Goal: Information Seeking & Learning: Learn about a topic

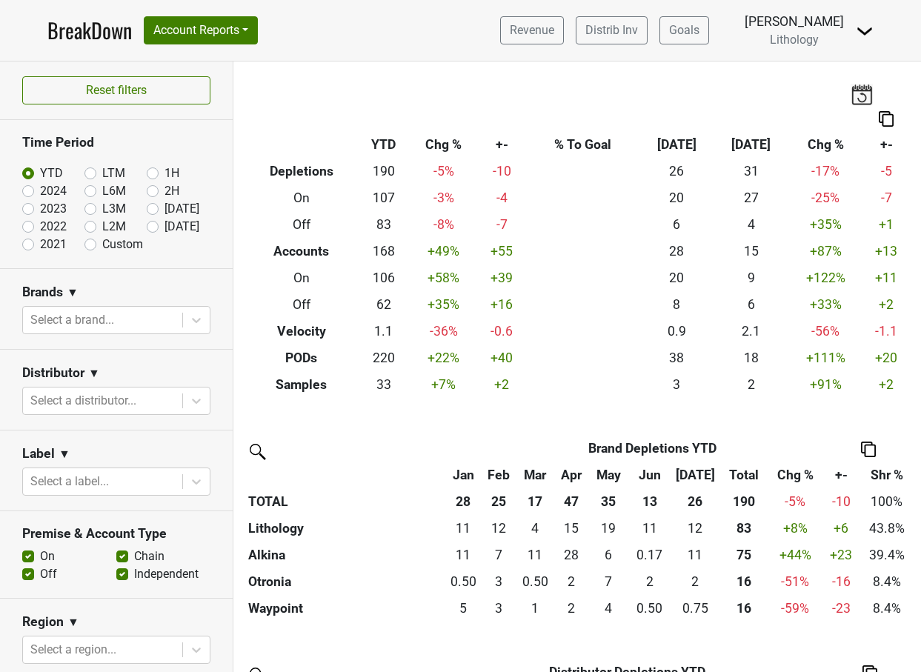
click at [99, 34] on link "BreakDown" at bounding box center [89, 30] width 84 height 31
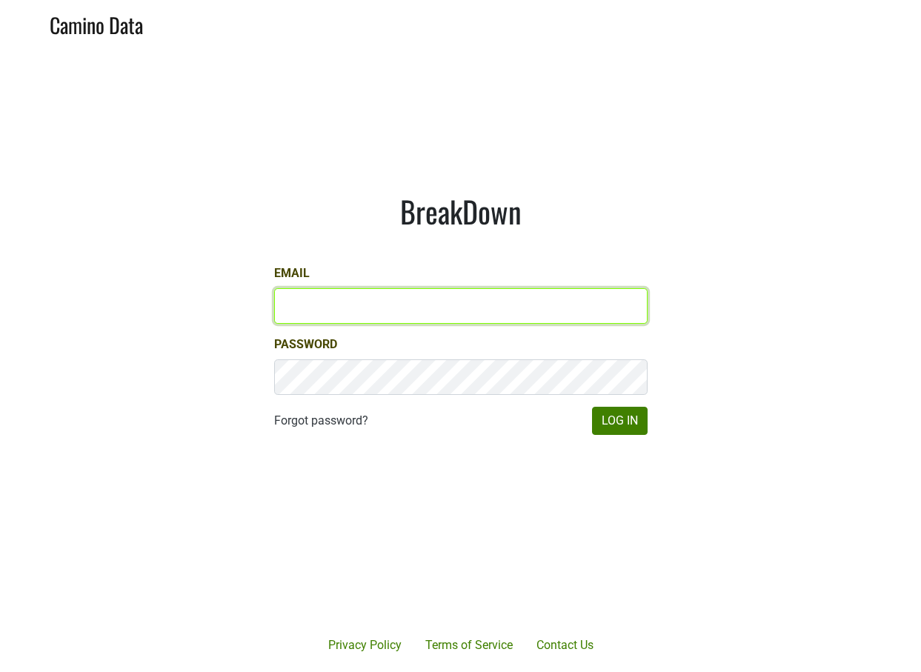
type input "[PERSON_NAME][EMAIL_ADDRESS][PERSON_NAME][DOMAIN_NAME]"
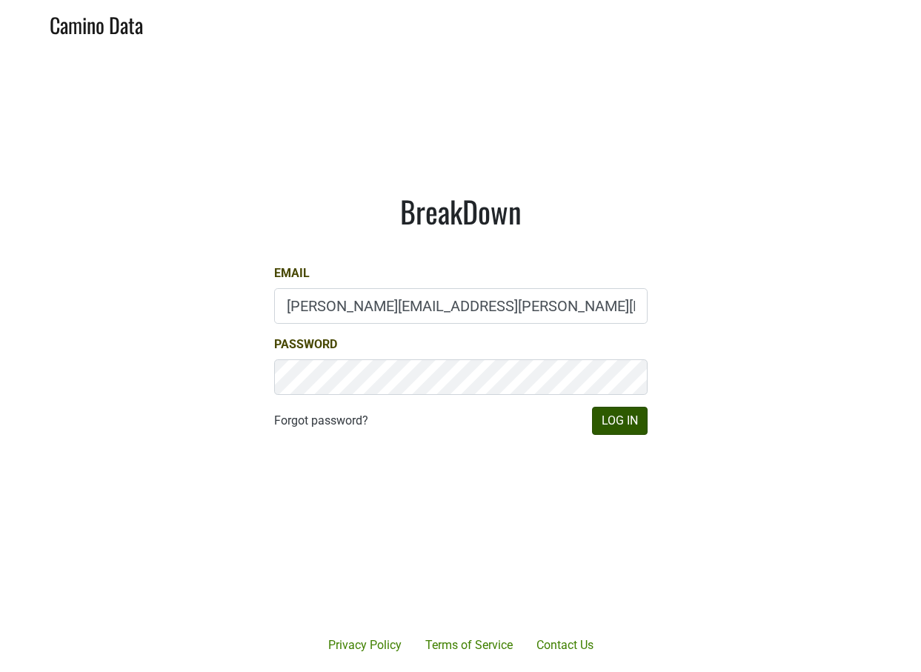
click at [619, 421] on button "Log In" at bounding box center [620, 421] width 56 height 28
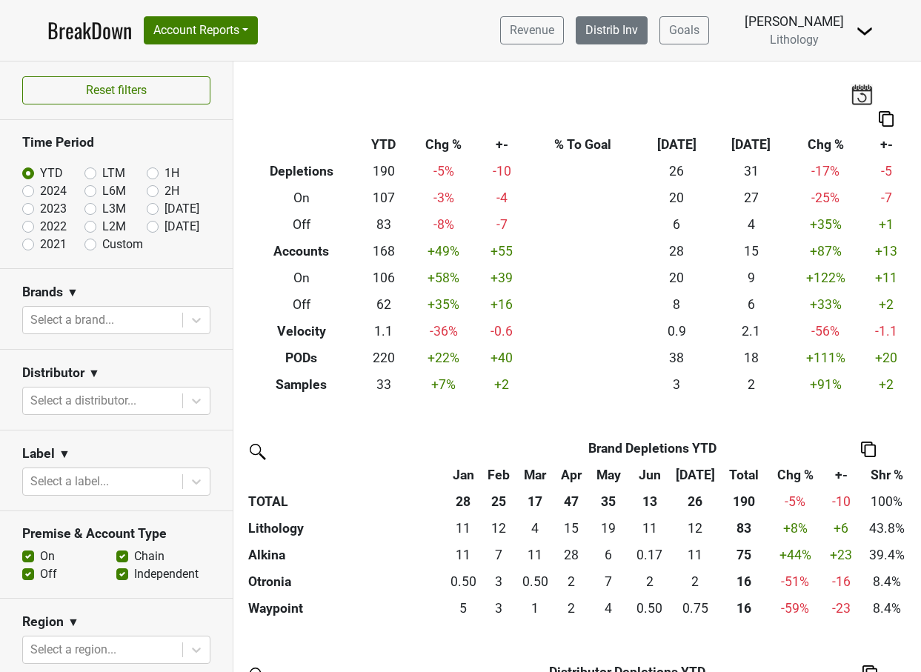
click at [637, 28] on link "Distrib Inv" at bounding box center [611, 30] width 72 height 28
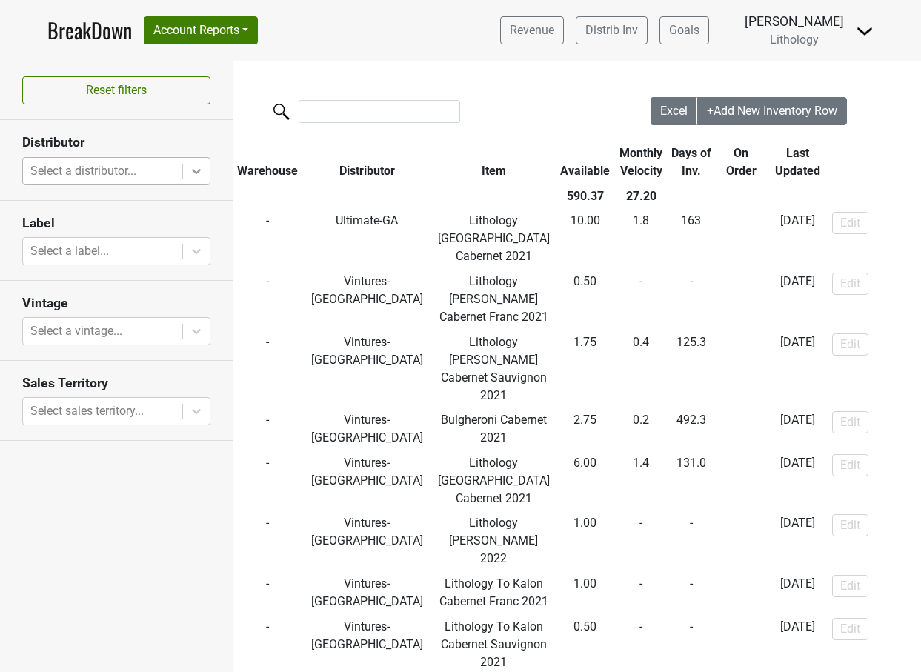
click at [198, 176] on icon at bounding box center [196, 171] width 15 height 15
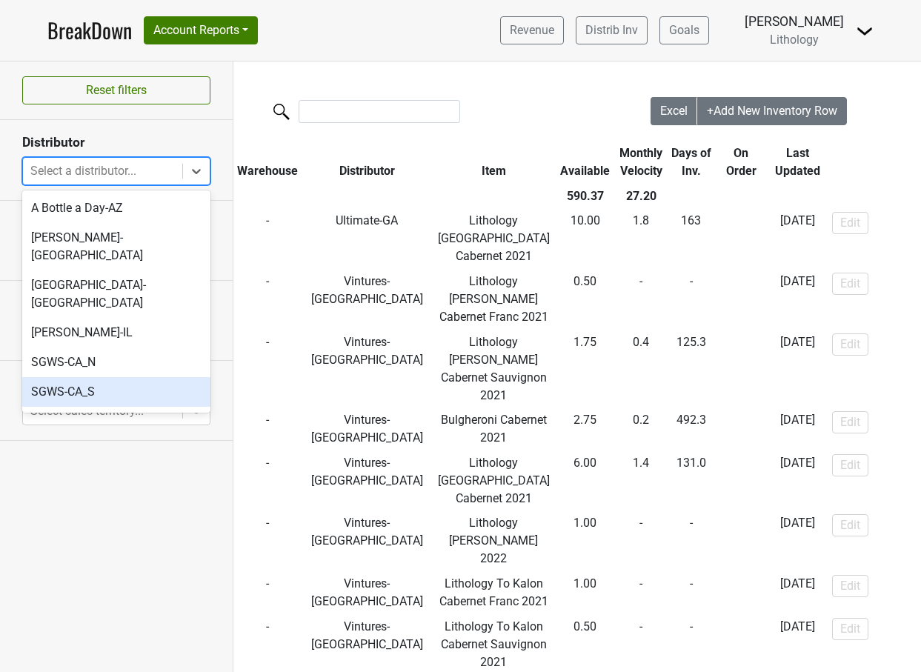
click at [103, 377] on div "SGWS-CA_S" at bounding box center [116, 392] width 188 height 30
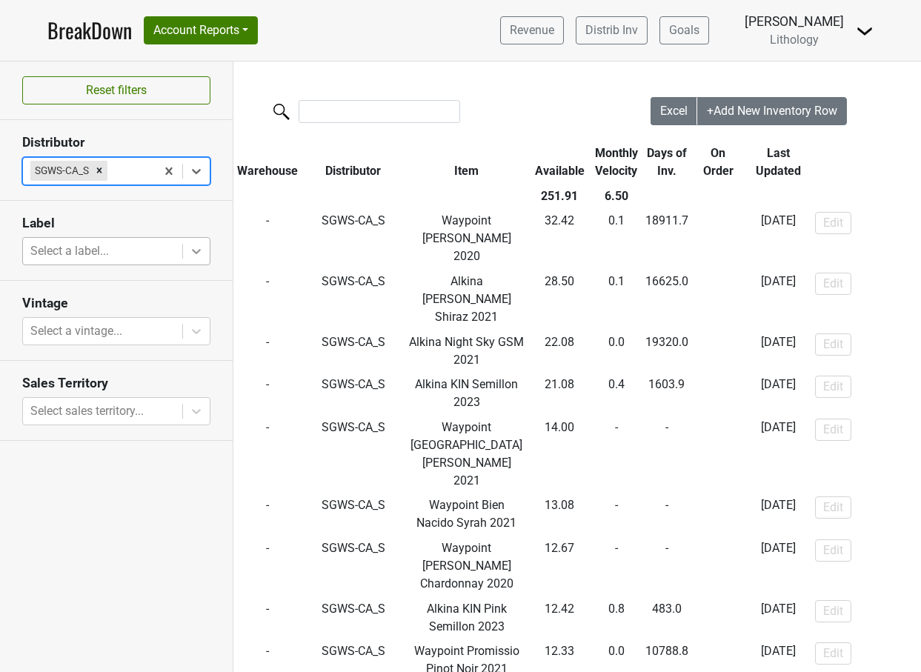
click at [197, 249] on icon at bounding box center [196, 251] width 15 height 15
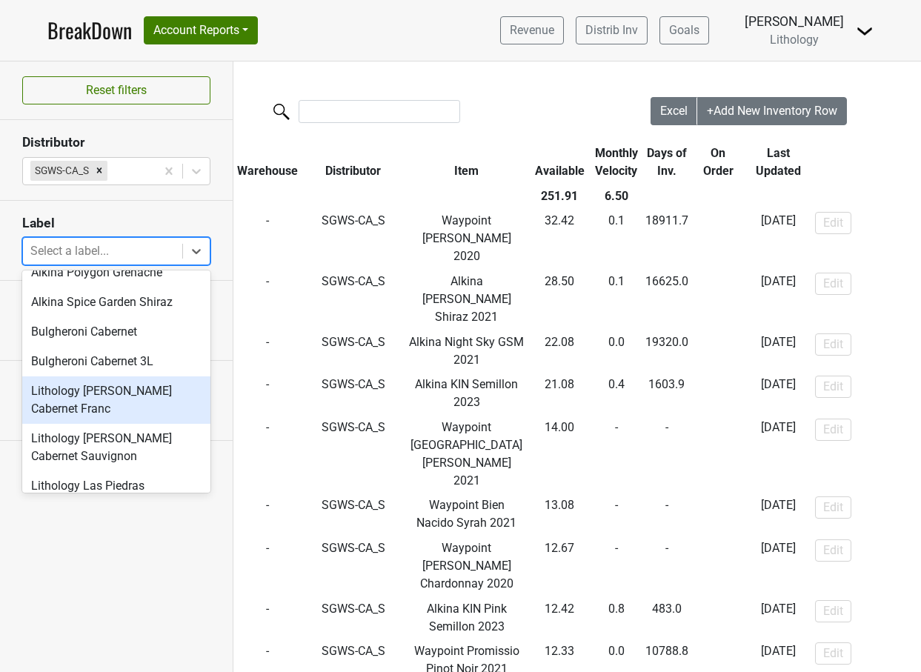
scroll to position [265, 0]
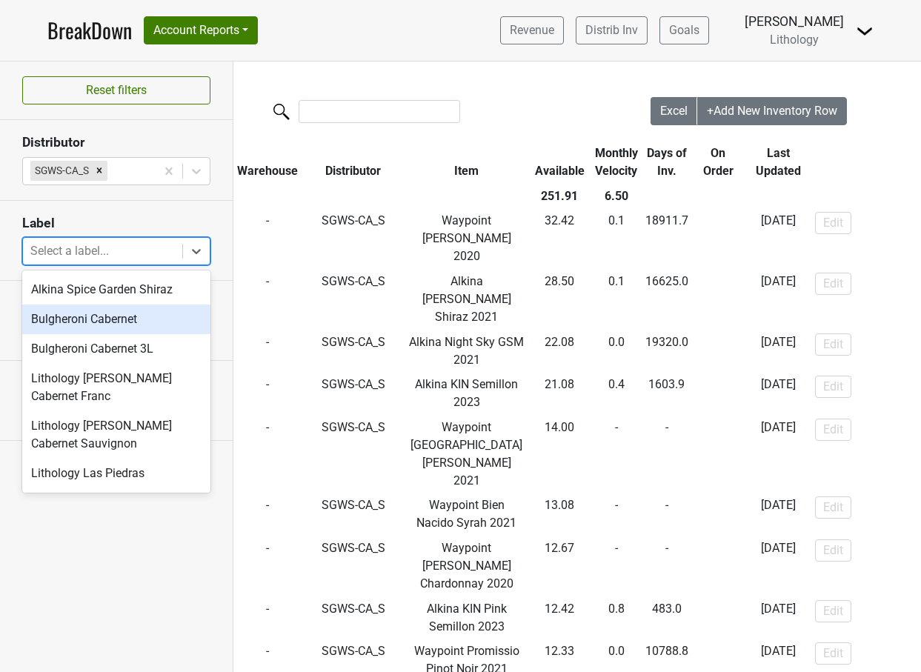
click at [131, 319] on div "Bulgheroni Cabernet" at bounding box center [116, 319] width 188 height 30
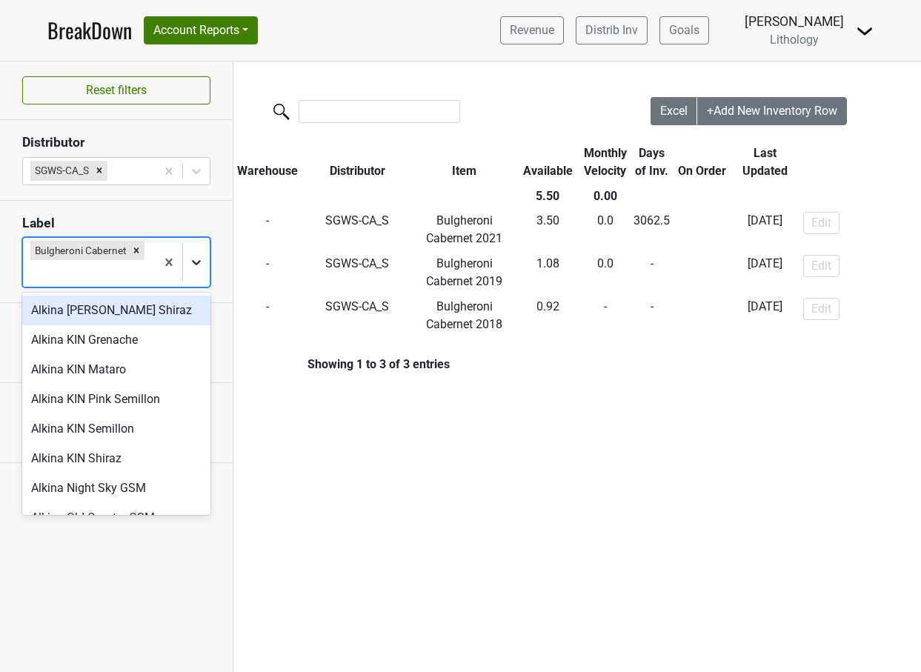
click at [197, 261] on icon at bounding box center [196, 262] width 15 height 15
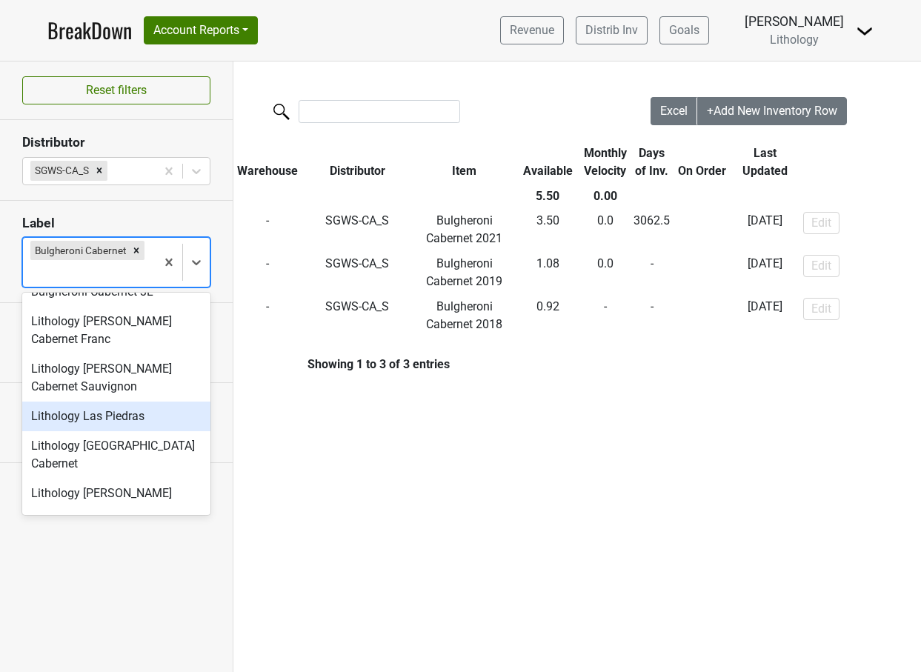
scroll to position [327, 0]
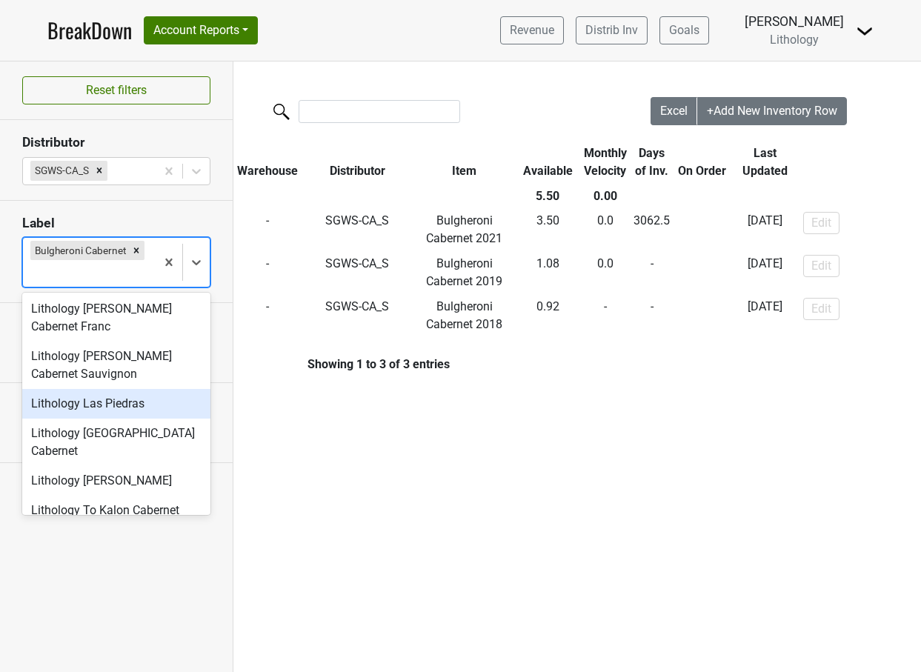
click at [162, 415] on div "Lithology Las Piedras" at bounding box center [116, 404] width 188 height 30
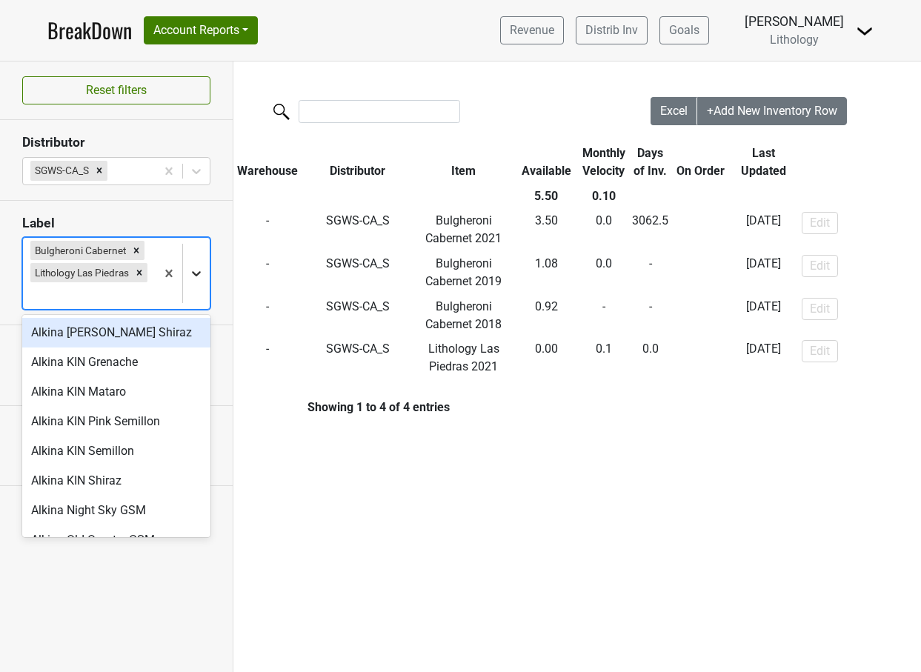
click at [199, 273] on icon at bounding box center [196, 273] width 9 height 5
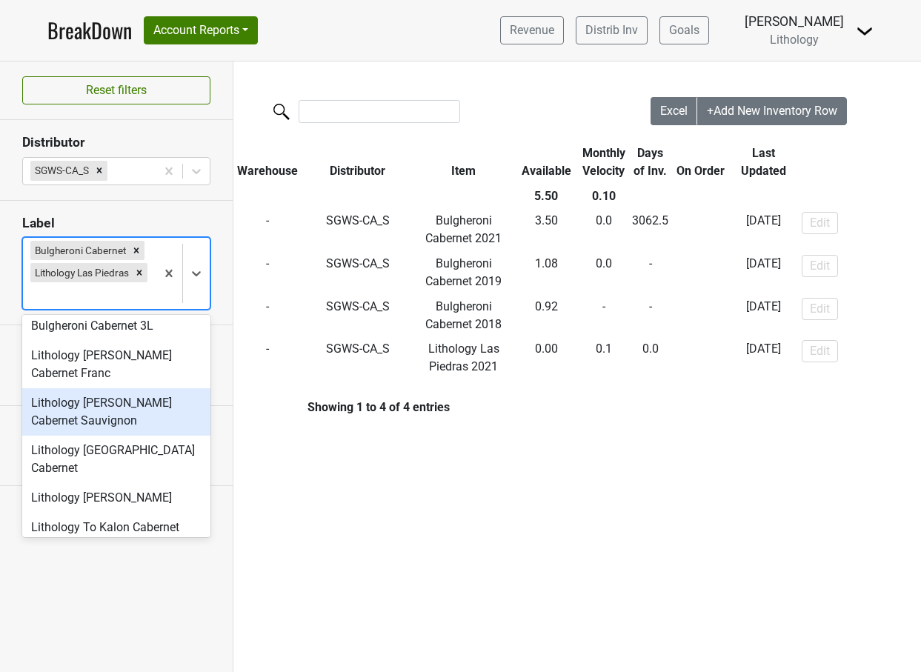
scroll to position [305, 0]
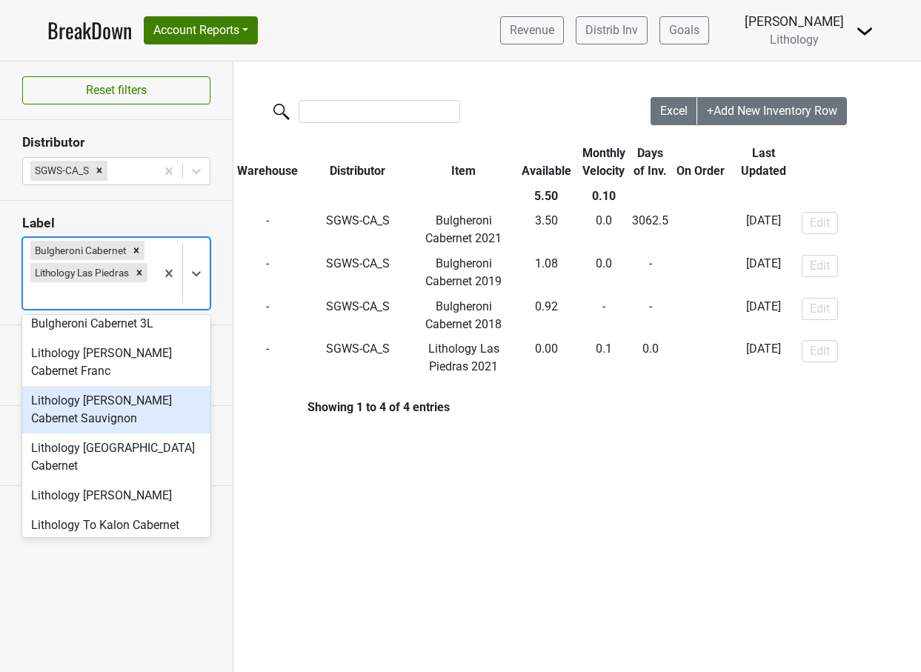
click at [158, 413] on div "Lithology [PERSON_NAME] Cabernet Sauvignon" at bounding box center [116, 409] width 188 height 47
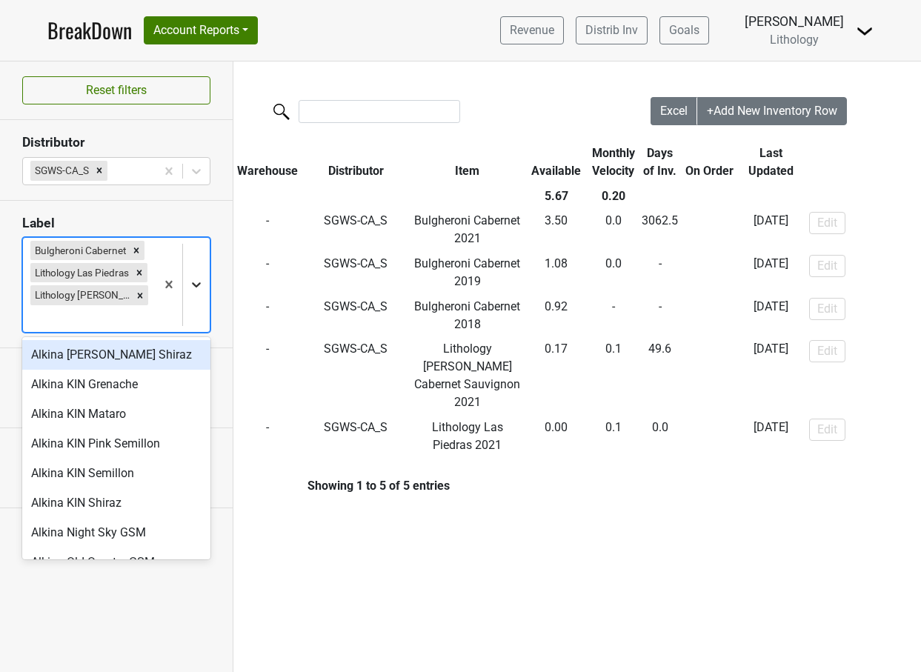
click at [193, 288] on icon at bounding box center [196, 284] width 15 height 15
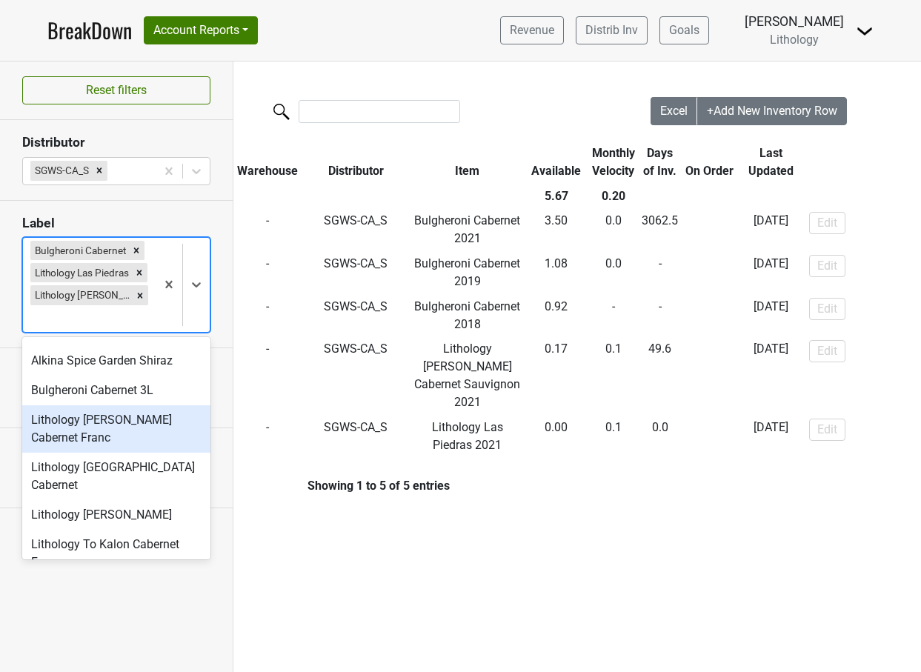
scroll to position [262, 0]
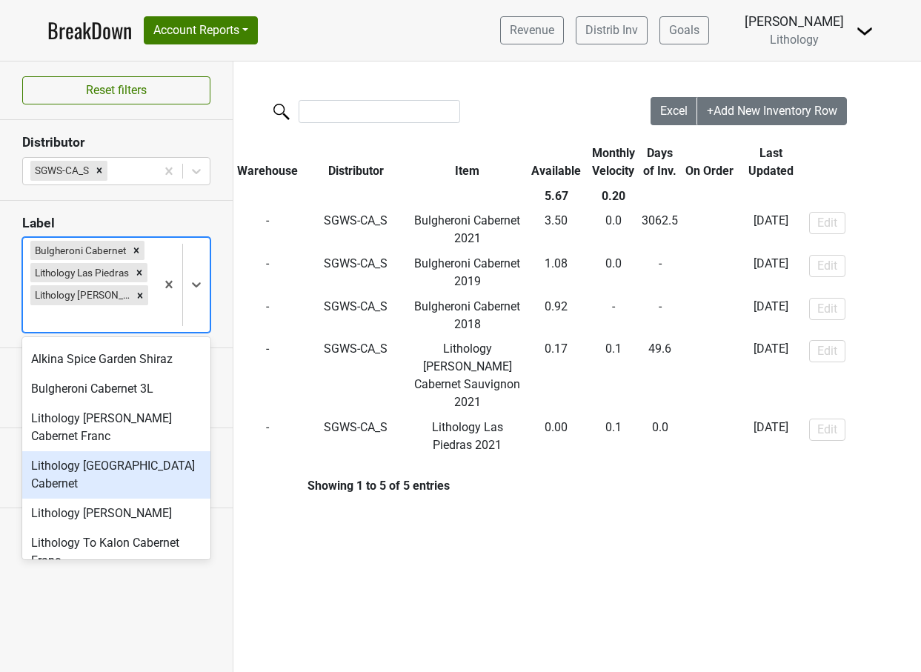
click at [150, 465] on div "Lithology [GEOGRAPHIC_DATA] Cabernet" at bounding box center [116, 474] width 188 height 47
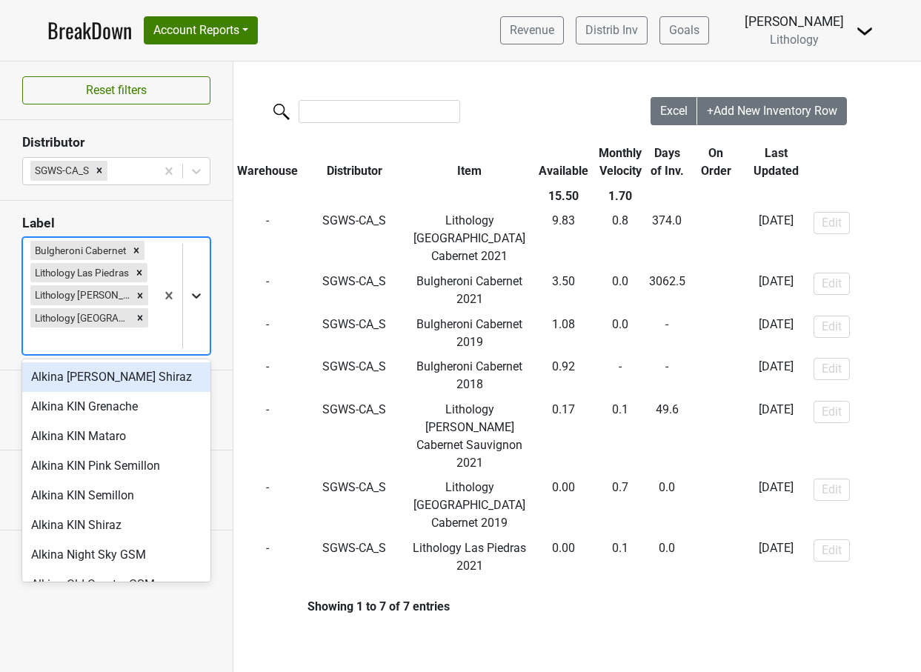
click at [197, 292] on icon at bounding box center [196, 295] width 15 height 15
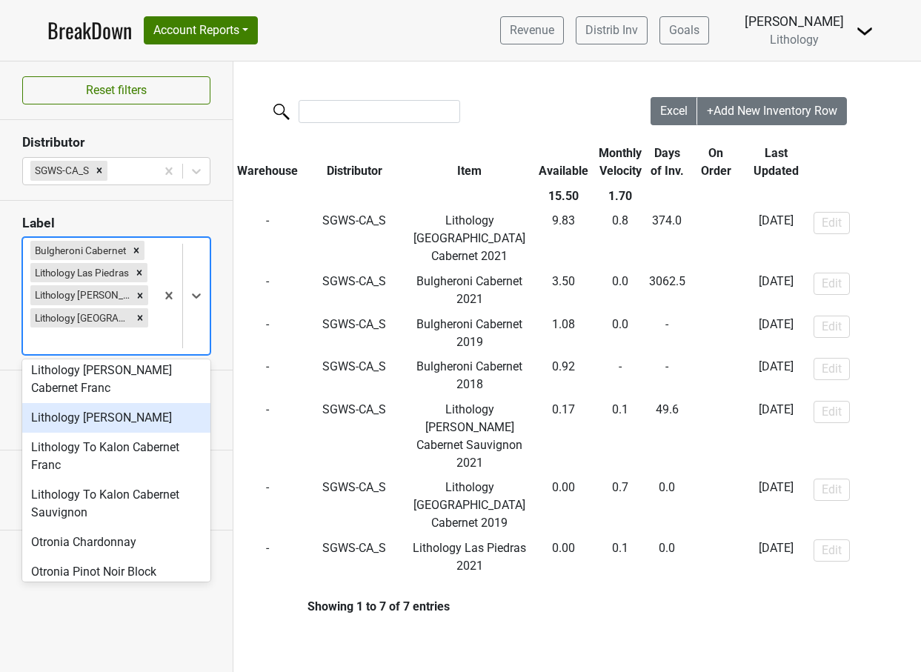
scroll to position [345, 0]
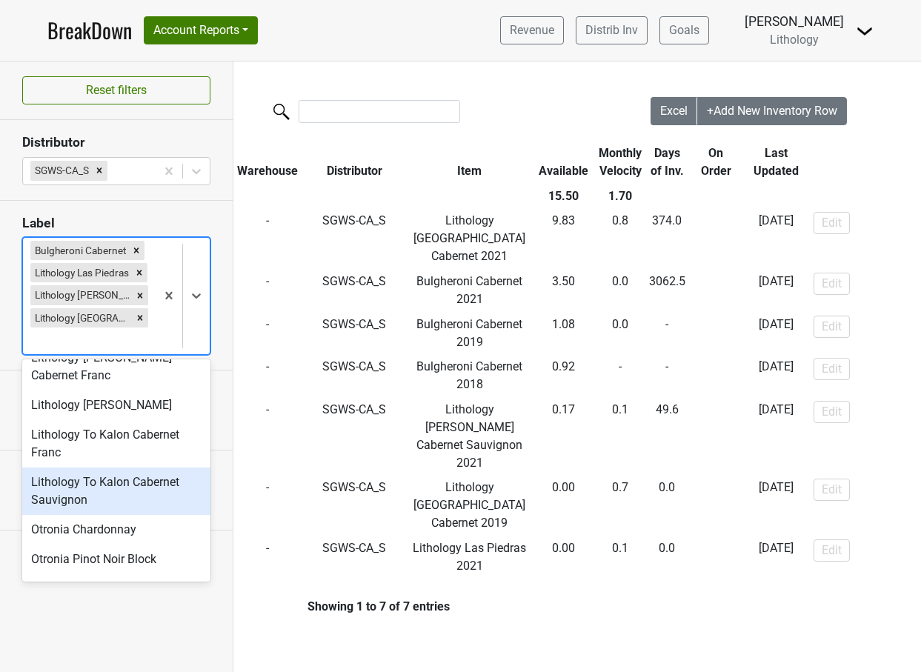
click at [123, 481] on div "Lithology To Kalon Cabernet Sauvignon" at bounding box center [116, 490] width 188 height 47
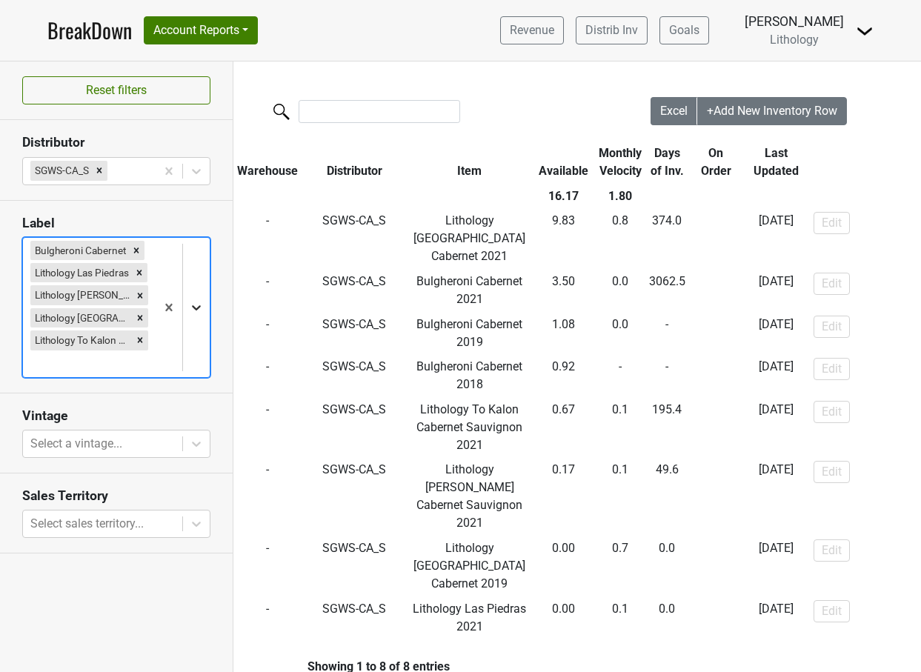
click at [195, 305] on icon at bounding box center [196, 307] width 15 height 15
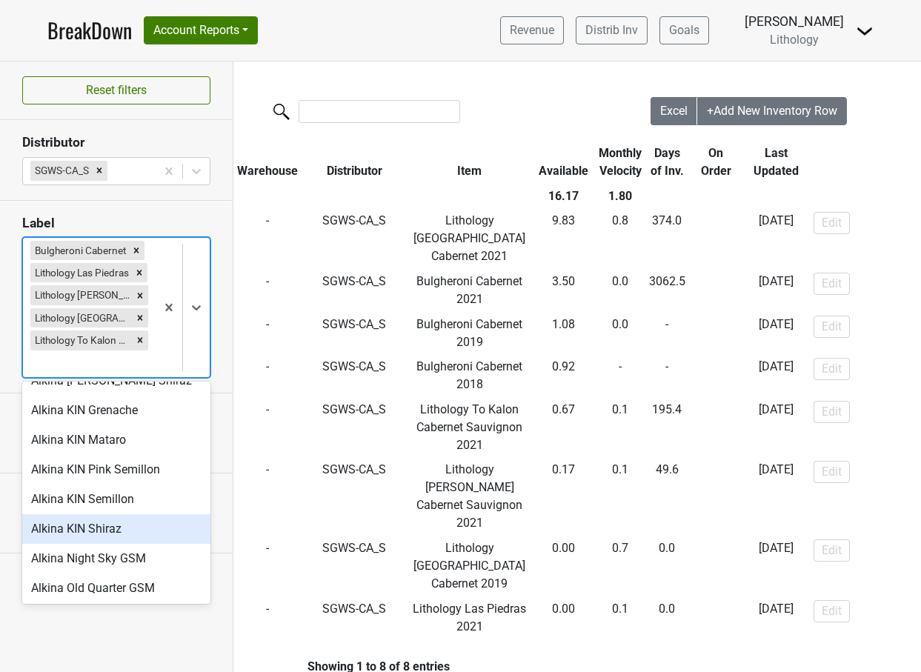
scroll to position [0, 0]
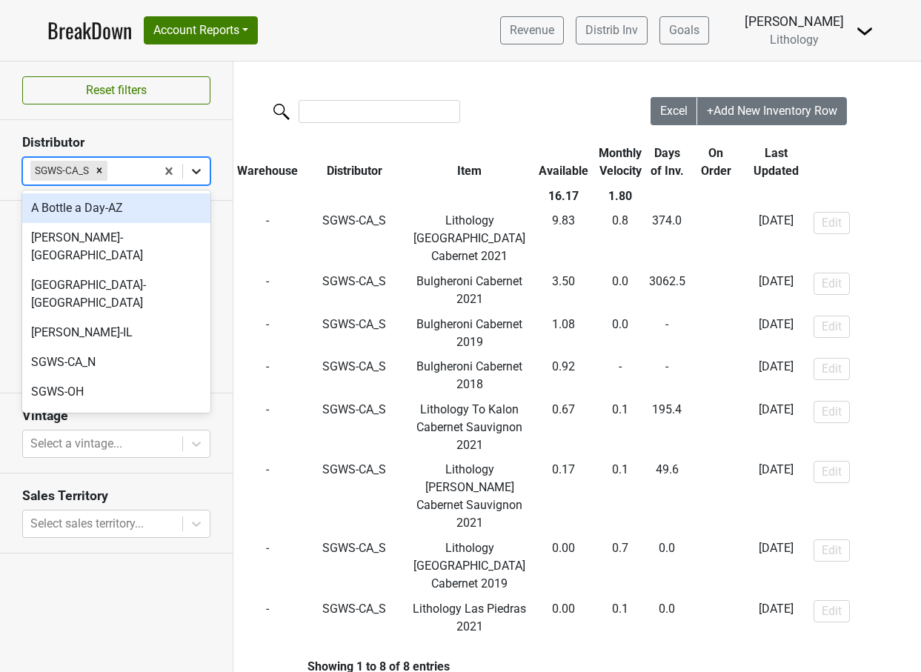
click at [194, 175] on icon at bounding box center [196, 171] width 15 height 15
click at [78, 407] on div "Ultimate-GA" at bounding box center [116, 422] width 188 height 30
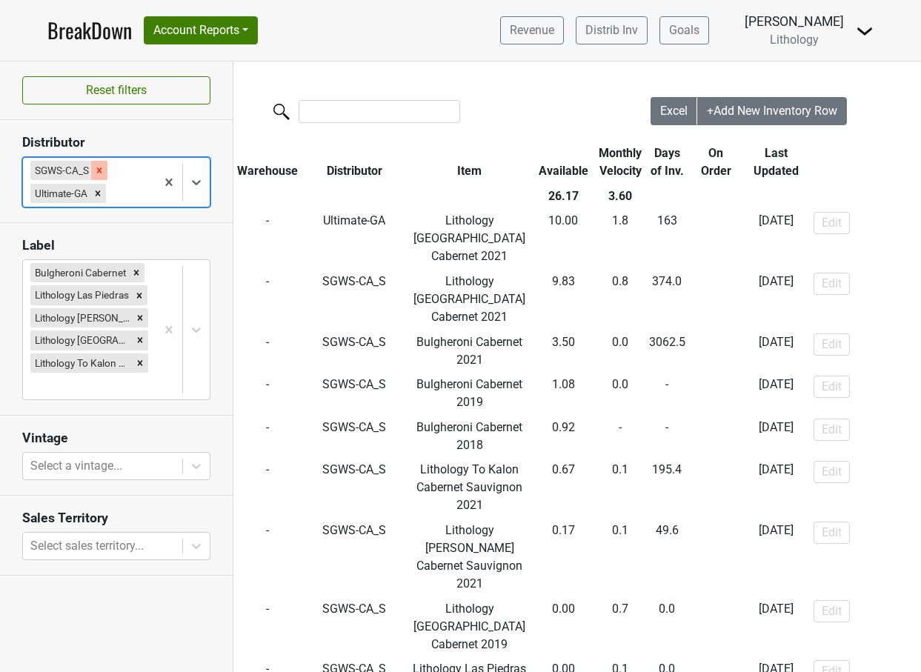
click at [101, 167] on icon "Remove SGWS-CA_S" at bounding box center [99, 169] width 5 height 5
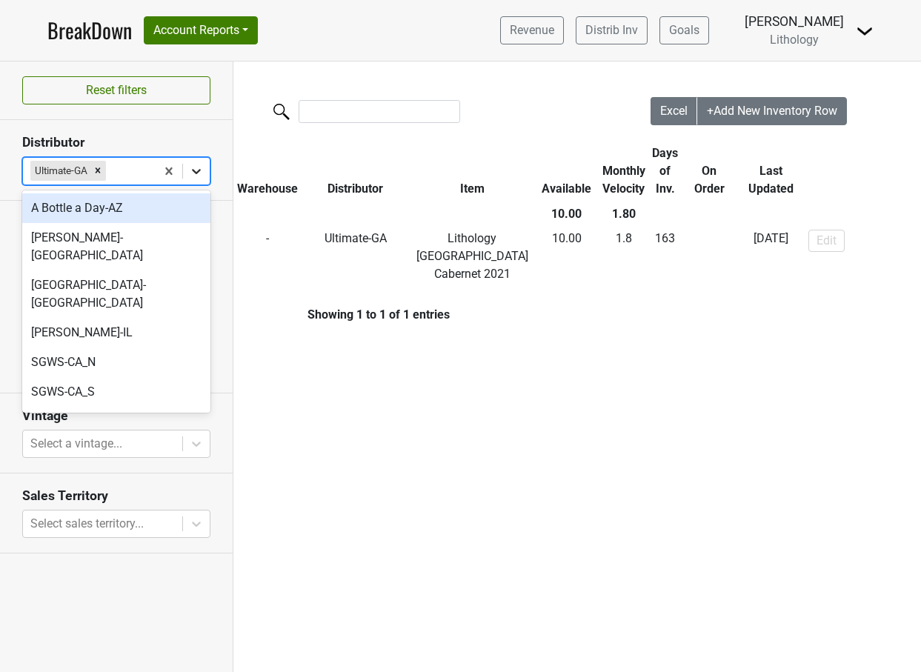
click at [197, 168] on icon at bounding box center [196, 171] width 15 height 15
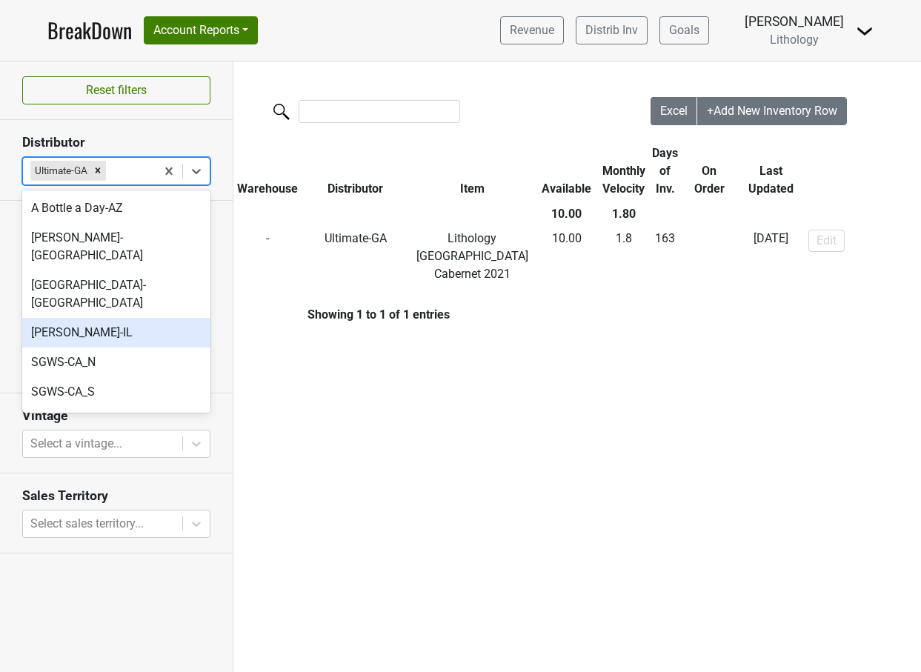
click at [133, 318] on div "[PERSON_NAME]-IL" at bounding box center [116, 333] width 188 height 30
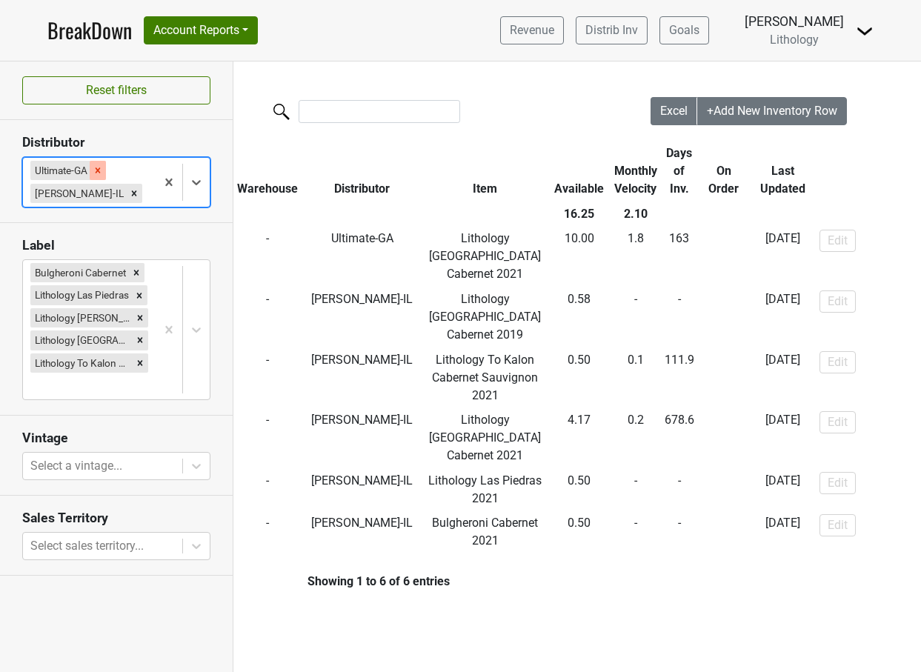
click at [99, 172] on icon "Remove Ultimate-GA" at bounding box center [98, 170] width 10 height 10
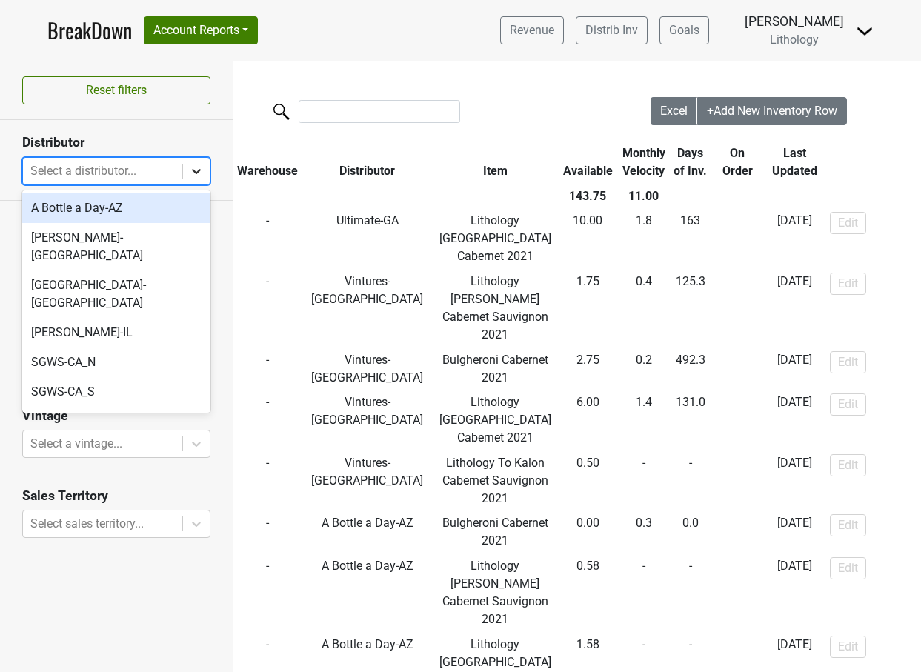
click at [193, 171] on icon at bounding box center [196, 171] width 15 height 15
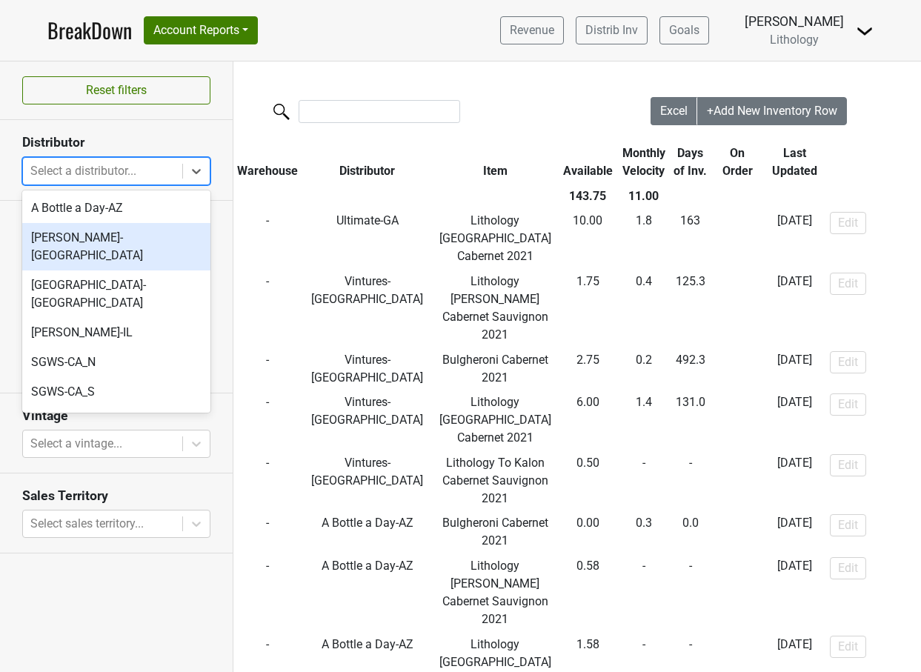
click at [145, 233] on div "[PERSON_NAME]-[GEOGRAPHIC_DATA]" at bounding box center [116, 246] width 188 height 47
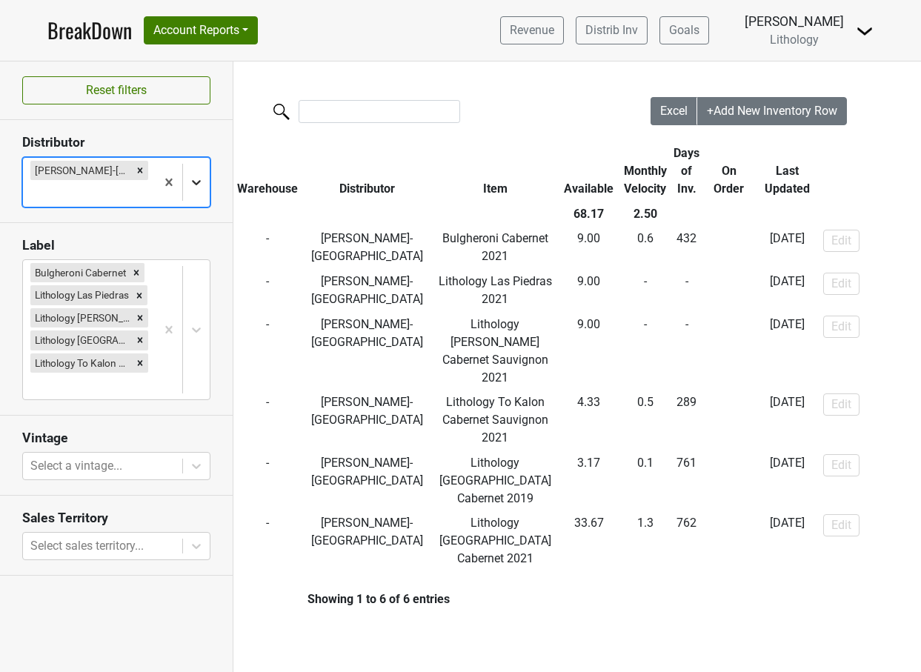
click at [197, 181] on icon at bounding box center [196, 182] width 15 height 15
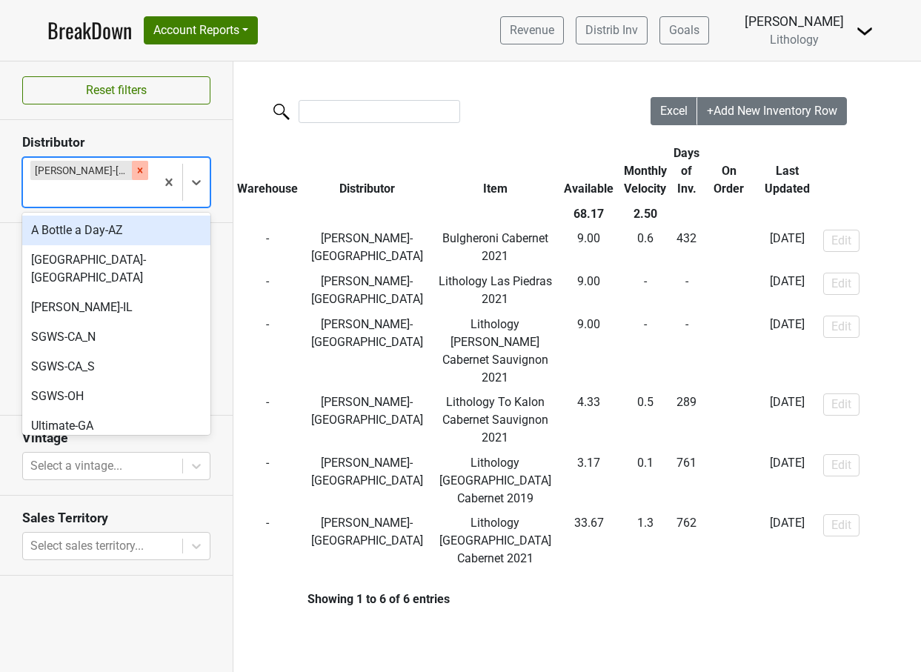
click at [141, 173] on icon "Remove Frederick Wildman-NY" at bounding box center [140, 170] width 10 height 10
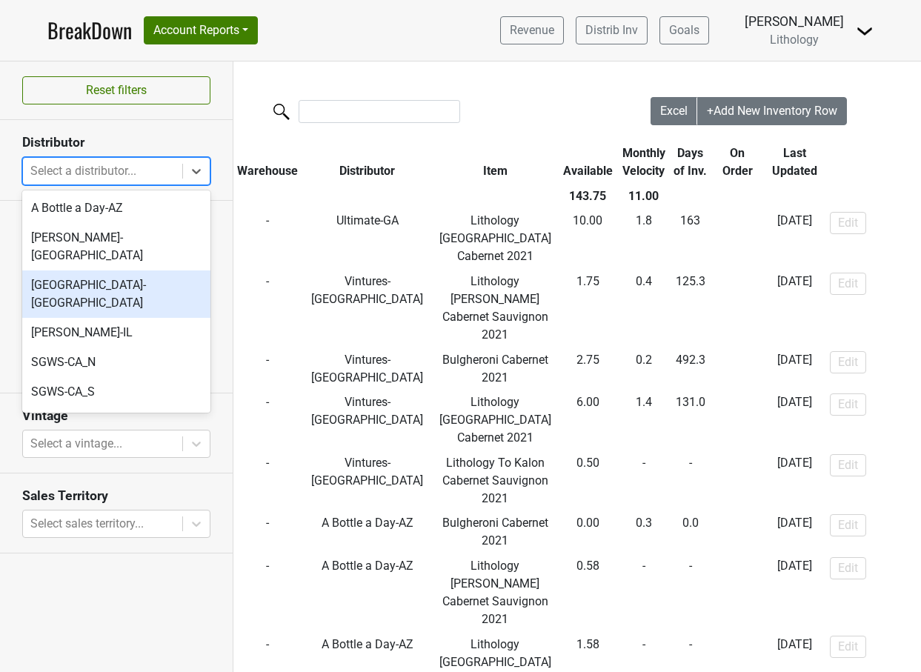
click at [101, 272] on div "[GEOGRAPHIC_DATA]-[GEOGRAPHIC_DATA]" at bounding box center [116, 293] width 188 height 47
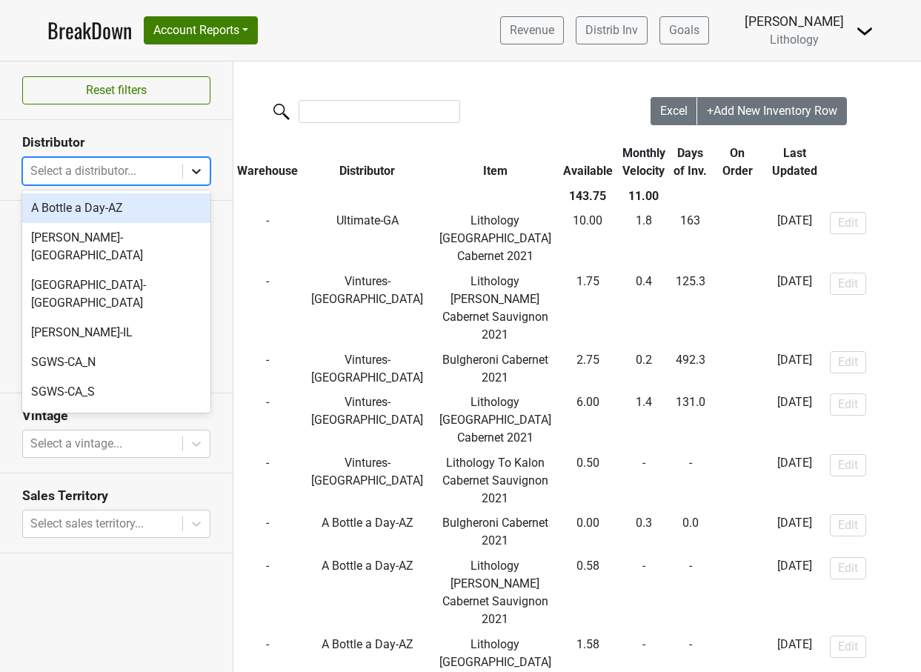
click at [197, 172] on icon at bounding box center [196, 171] width 9 height 5
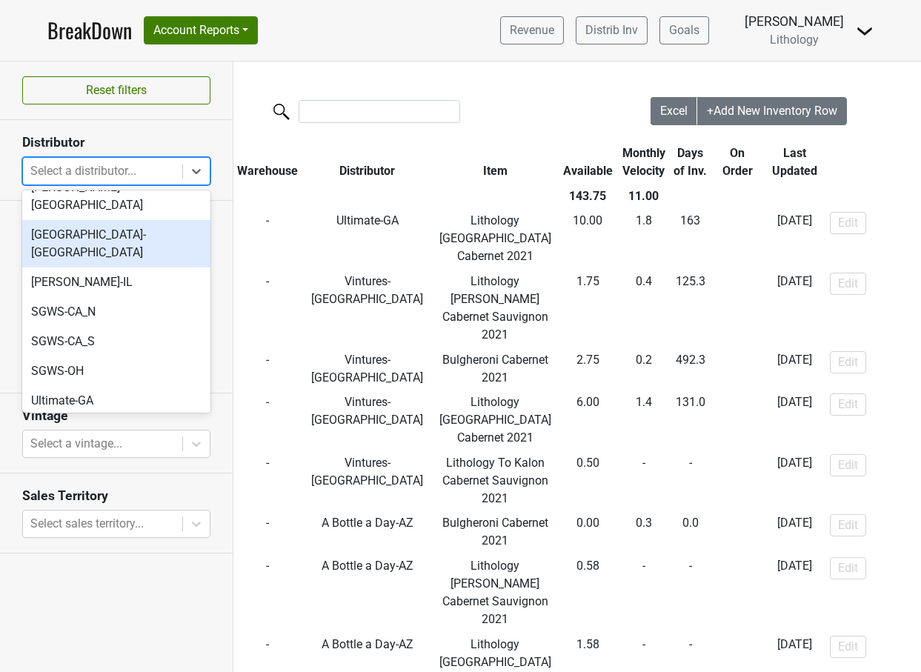
scroll to position [50, 0]
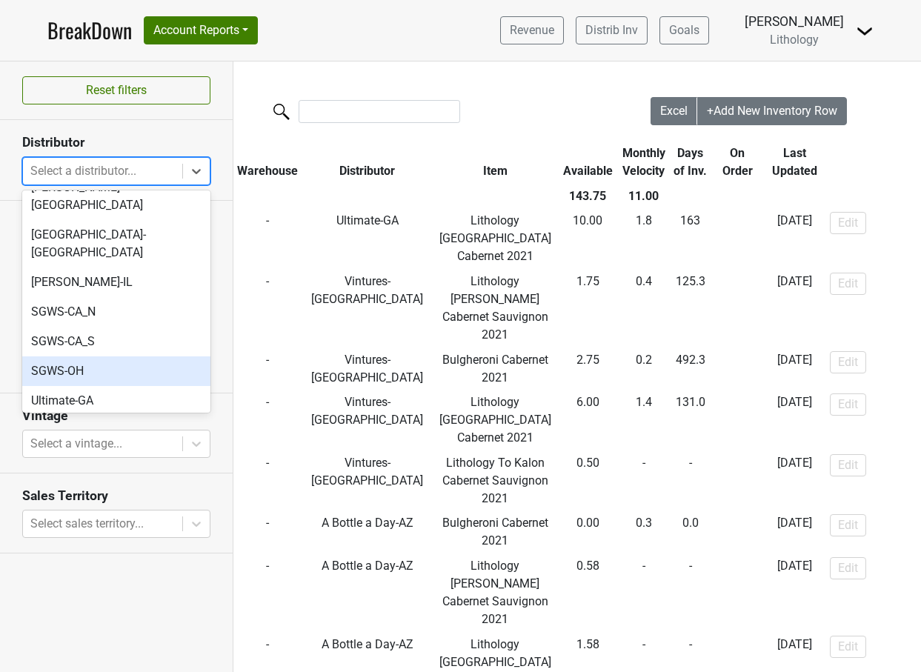
click at [86, 356] on div "SGWS-OH" at bounding box center [116, 371] width 188 height 30
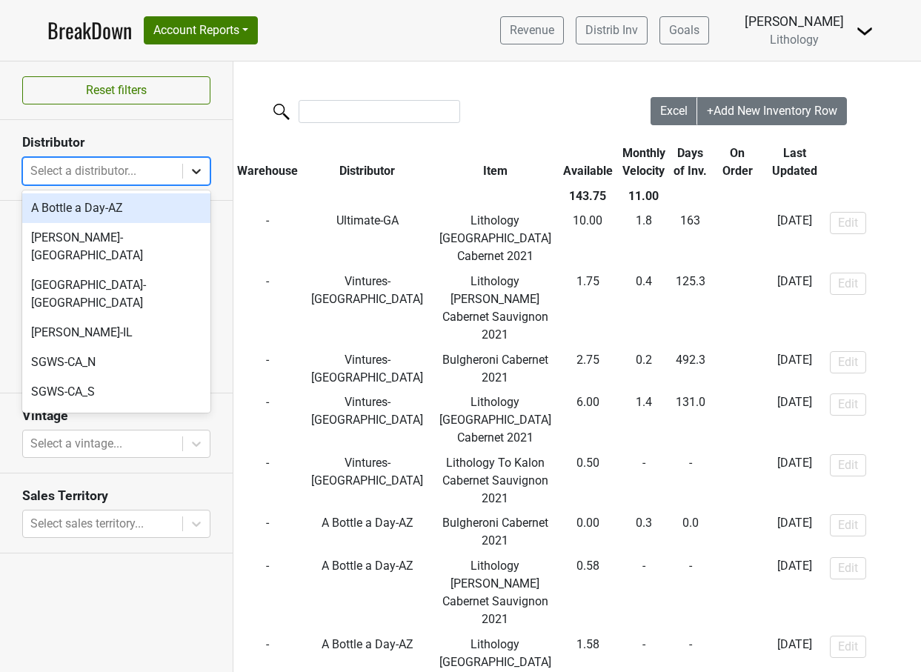
click at [195, 172] on icon at bounding box center [196, 171] width 9 height 5
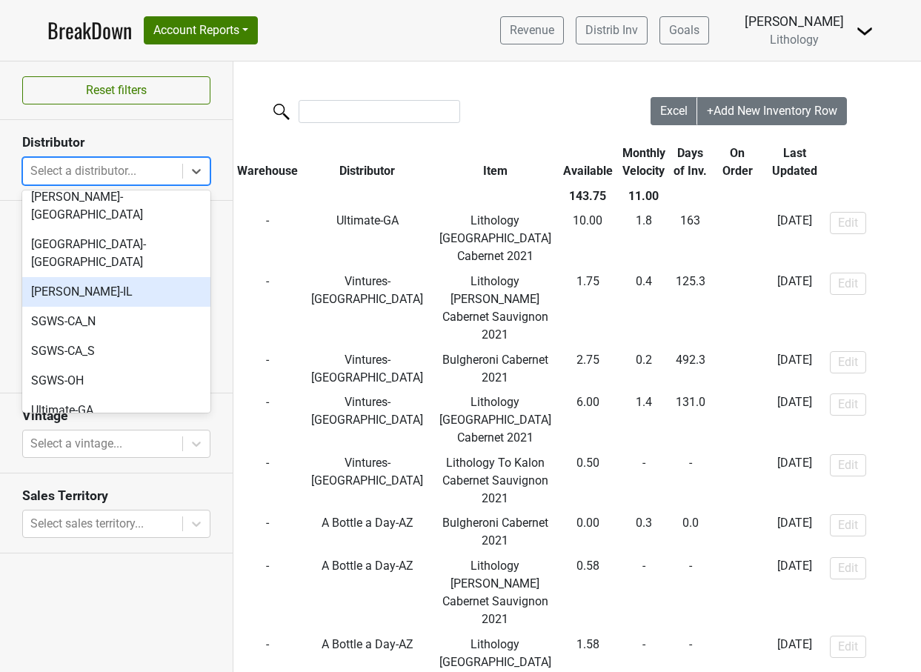
scroll to position [43, 0]
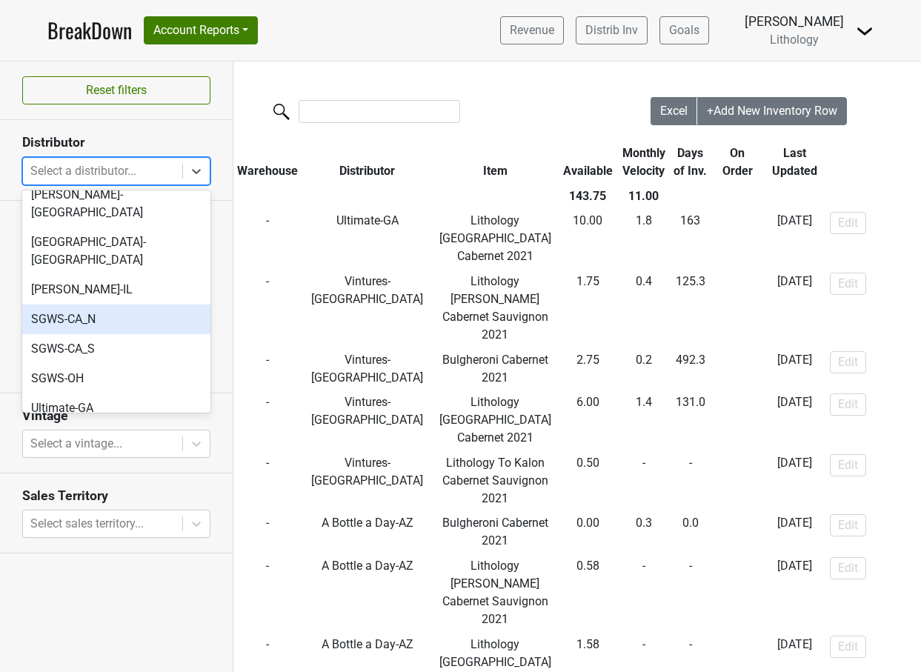
click at [122, 304] on div "SGWS-CA_N" at bounding box center [116, 319] width 188 height 30
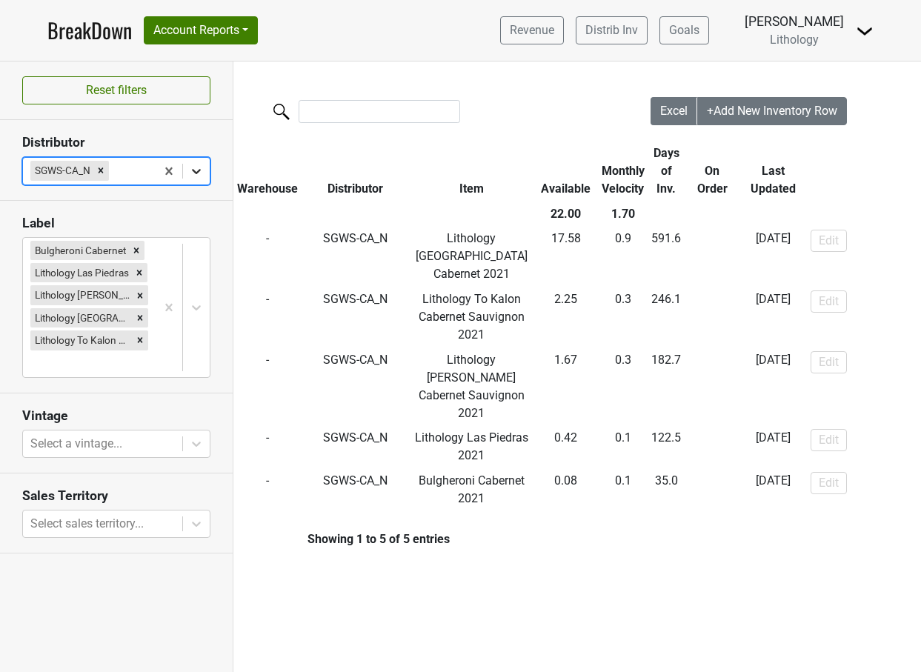
click at [198, 170] on icon at bounding box center [196, 171] width 9 height 5
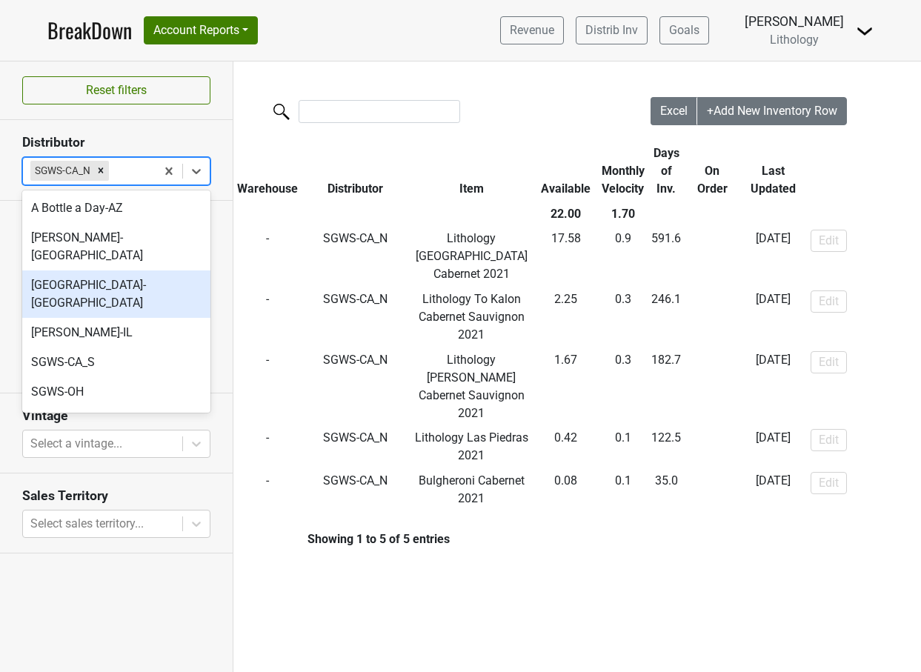
scroll to position [0, 0]
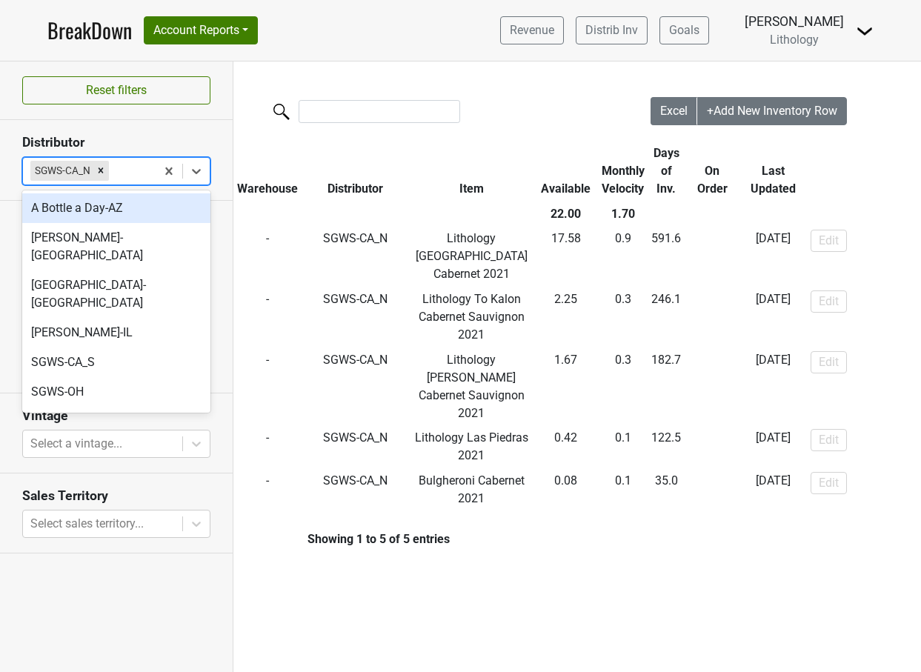
click at [118, 204] on div "A Bottle a Day-AZ" at bounding box center [116, 208] width 188 height 30
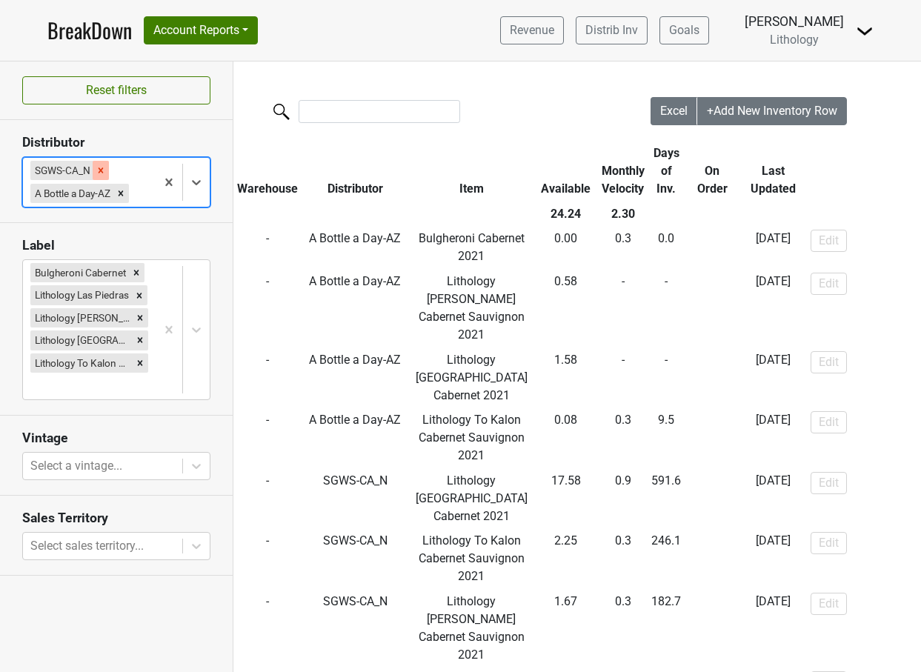
click at [101, 173] on icon "Remove SGWS-CA_N" at bounding box center [101, 170] width 10 height 10
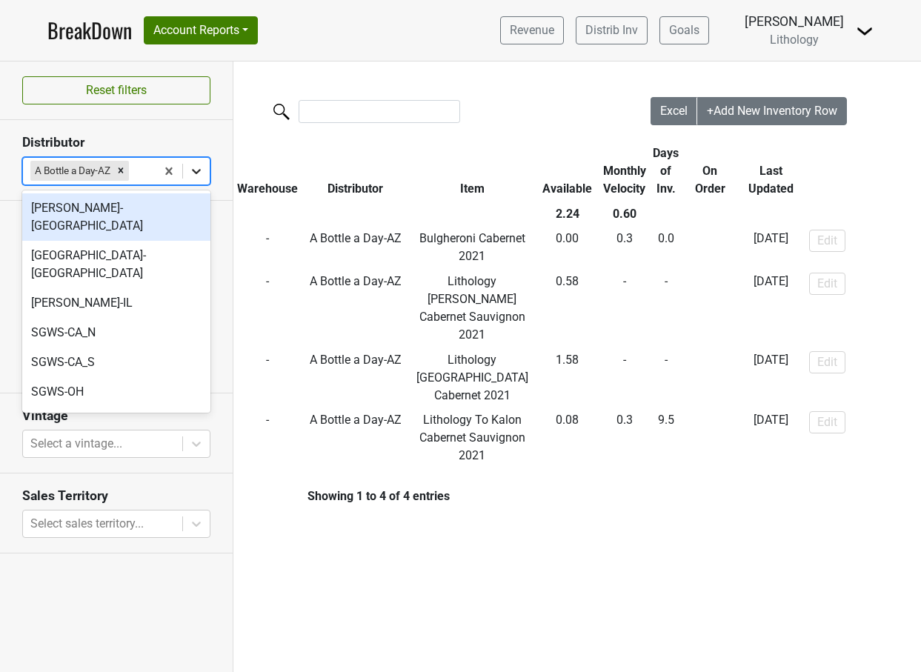
click at [198, 173] on icon at bounding box center [196, 171] width 15 height 15
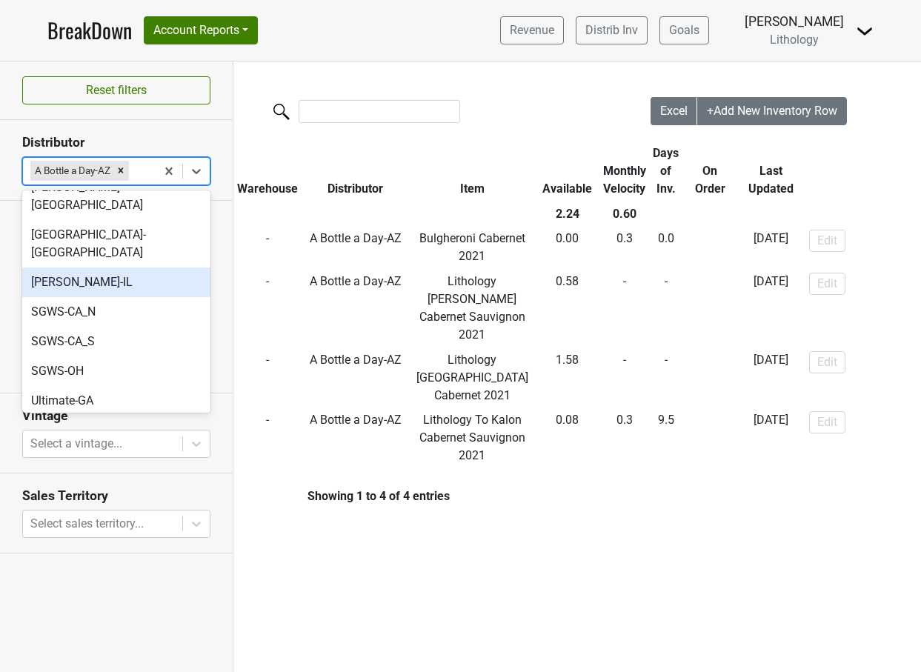
scroll to position [26, 0]
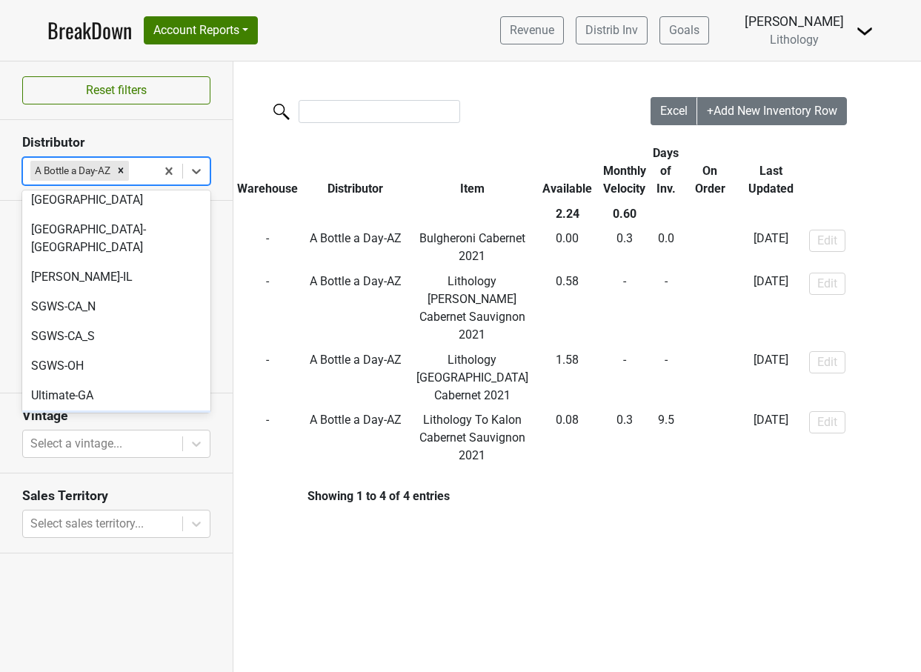
click at [95, 410] on div "Vintures-[GEOGRAPHIC_DATA]" at bounding box center [116, 425] width 188 height 30
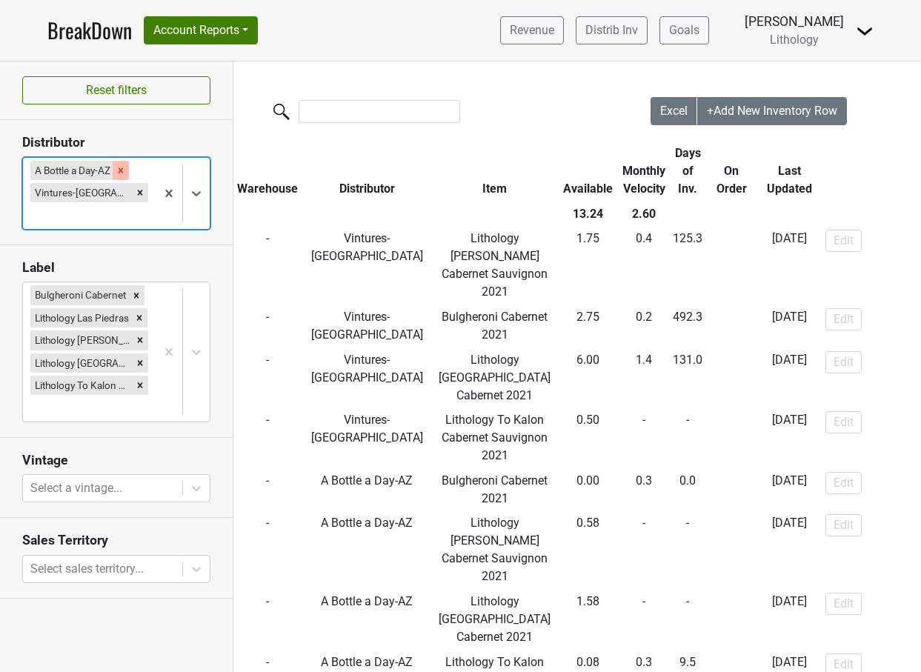
click at [124, 167] on icon "Remove A Bottle a Day-AZ" at bounding box center [120, 169] width 5 height 5
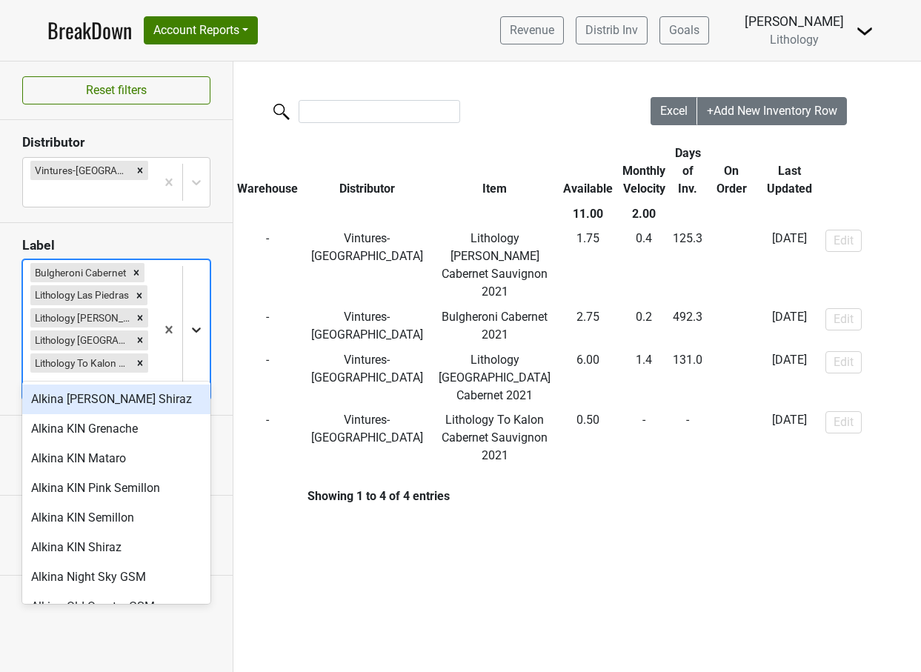
click at [194, 327] on icon at bounding box center [196, 329] width 9 height 5
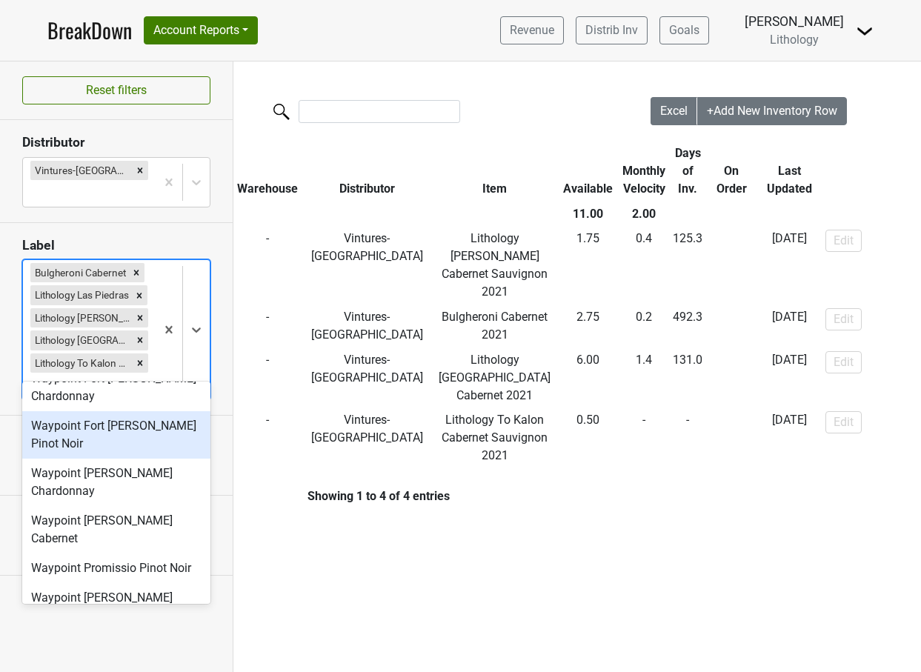
scroll to position [667, 0]
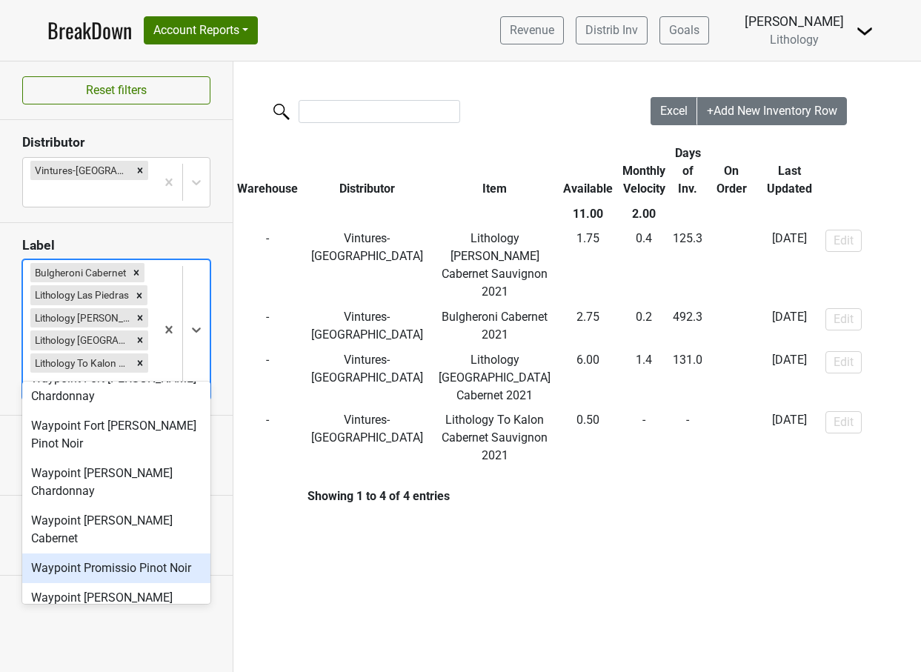
click at [141, 553] on div "Waypoint Promissio Pinot Noir" at bounding box center [116, 568] width 188 height 30
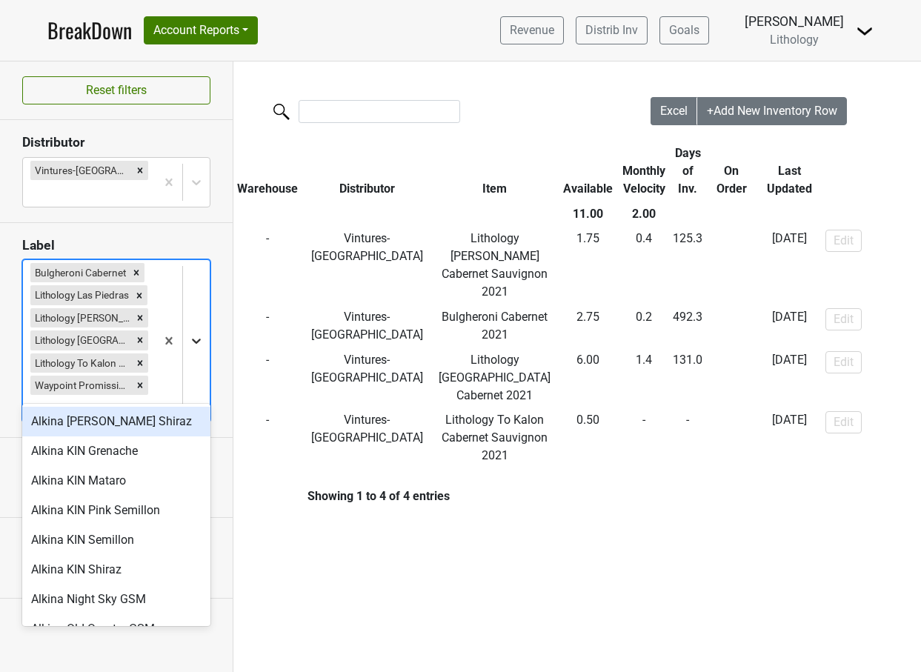
click at [194, 333] on icon at bounding box center [196, 340] width 15 height 15
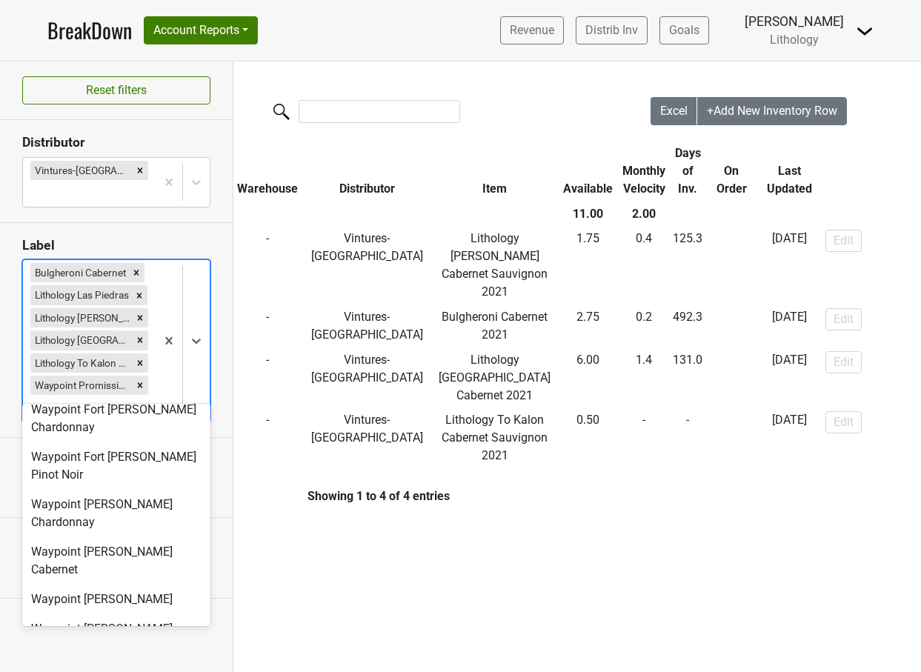
scroll to position [637, 0]
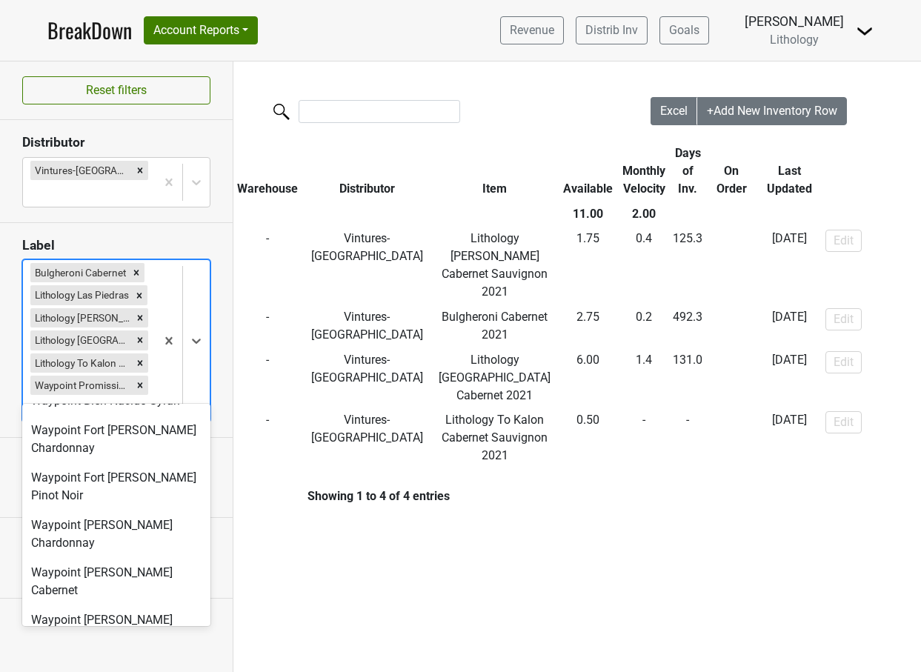
click at [77, 635] on div "Waypoint [PERSON_NAME] Sauvignon Blanc" at bounding box center [116, 658] width 188 height 47
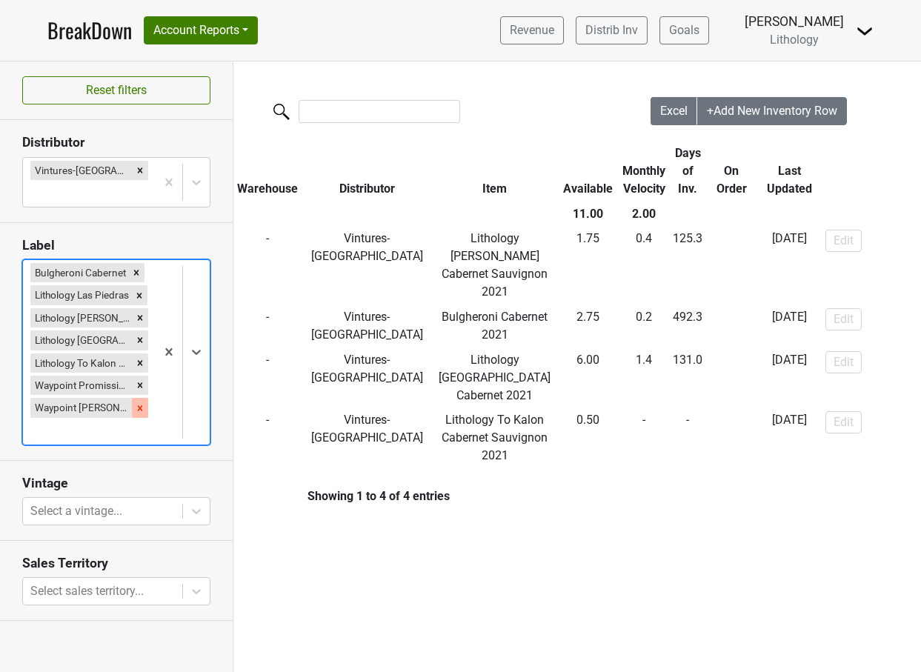
click at [136, 403] on icon "Remove Waypoint Ritchie Sauvignon Blanc" at bounding box center [140, 408] width 10 height 10
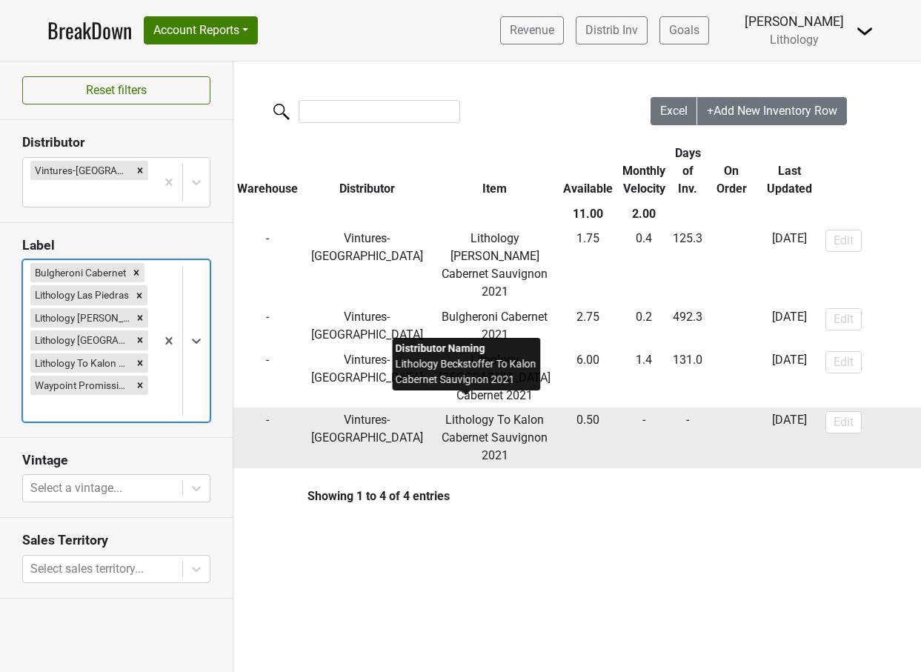
scroll to position [0, 0]
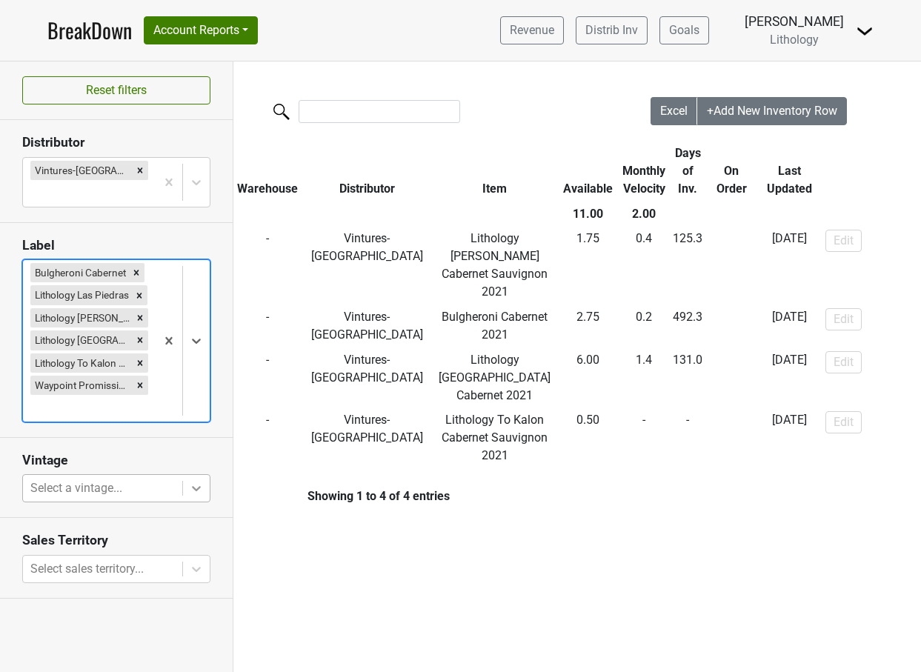
click at [199, 481] on icon at bounding box center [196, 488] width 15 height 15
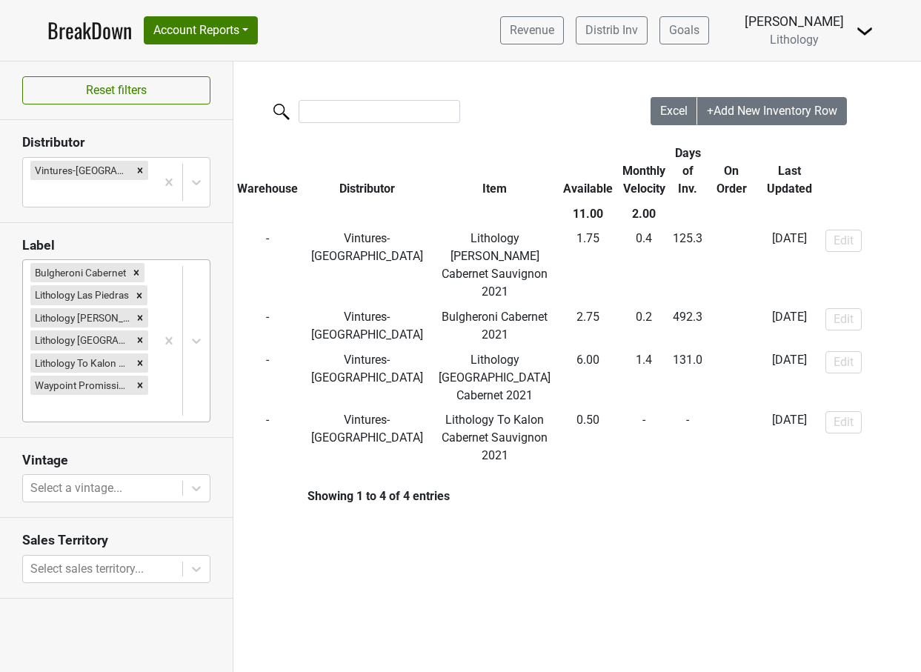
click at [271, 578] on div "Filters Excel +Add New Inventory Row Warehouse Distributor Item Available Month…" at bounding box center [576, 366] width 687 height 610
